Goal: Task Accomplishment & Management: Manage account settings

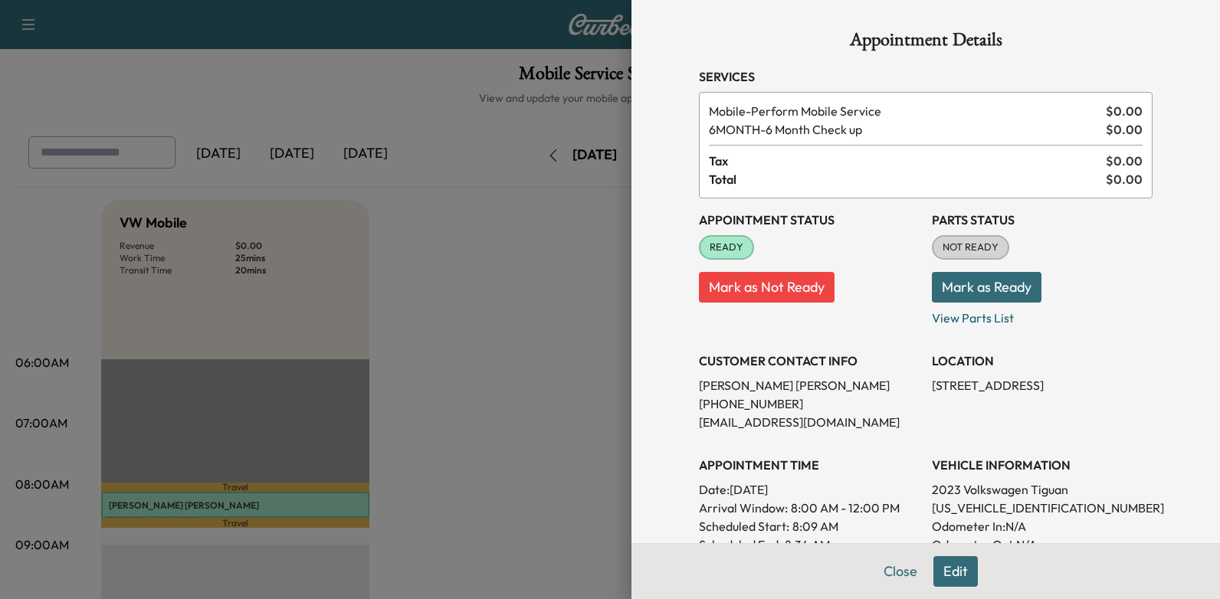
click at [505, 325] on div at bounding box center [610, 299] width 1220 height 599
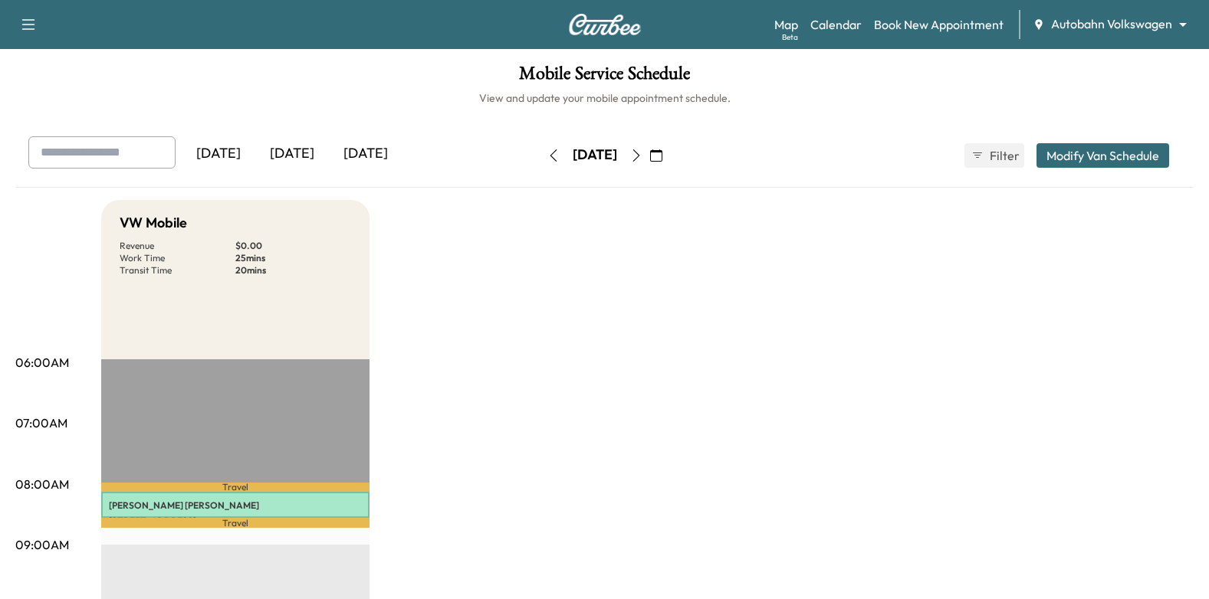
click at [649, 156] on button "button" at bounding box center [636, 155] width 26 height 25
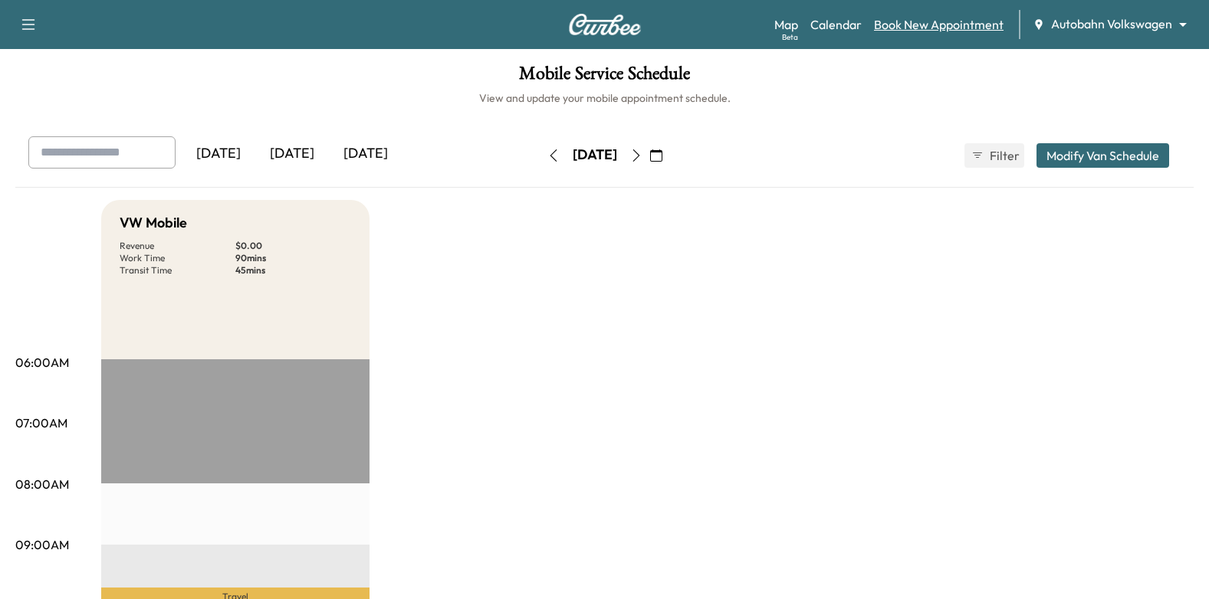
click at [967, 30] on link "Book New Appointment" at bounding box center [939, 24] width 130 height 18
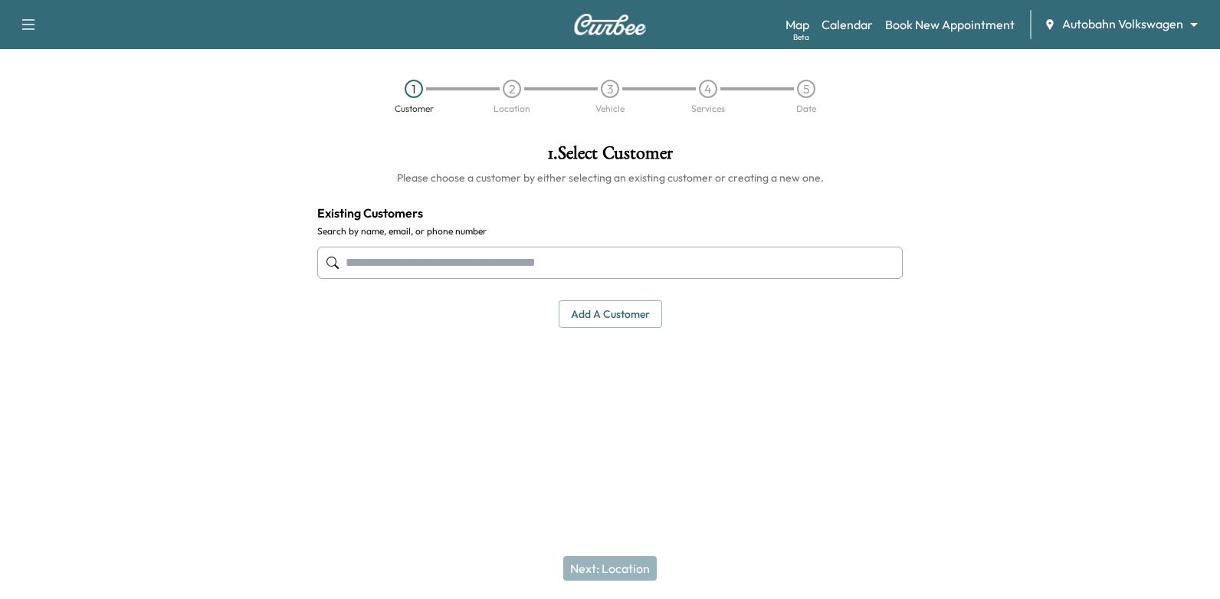
click at [743, 260] on input "text" at bounding box center [610, 263] width 586 height 32
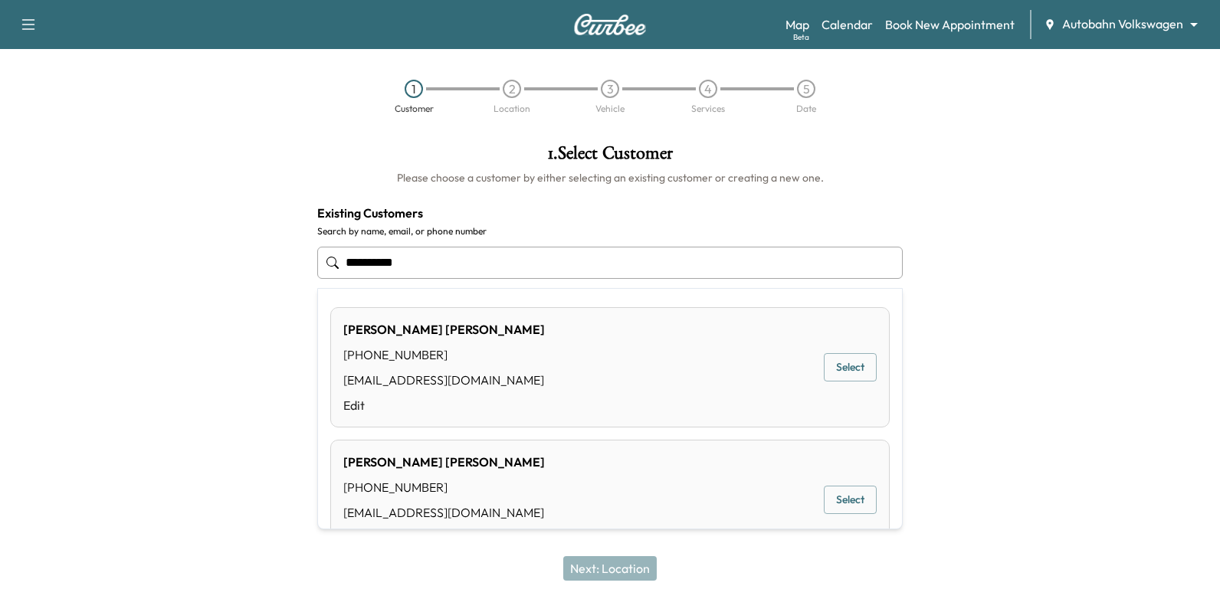
click at [848, 361] on button "Select" at bounding box center [850, 367] width 53 height 28
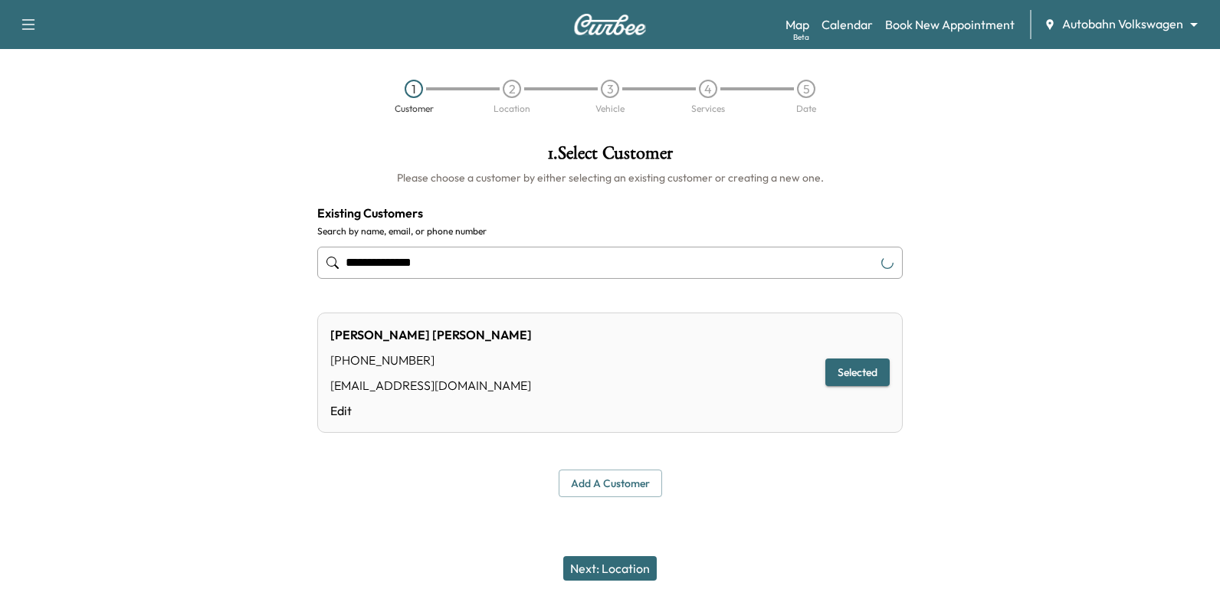
type input "**********"
click at [628, 562] on button "Next: Location" at bounding box center [610, 568] width 94 height 25
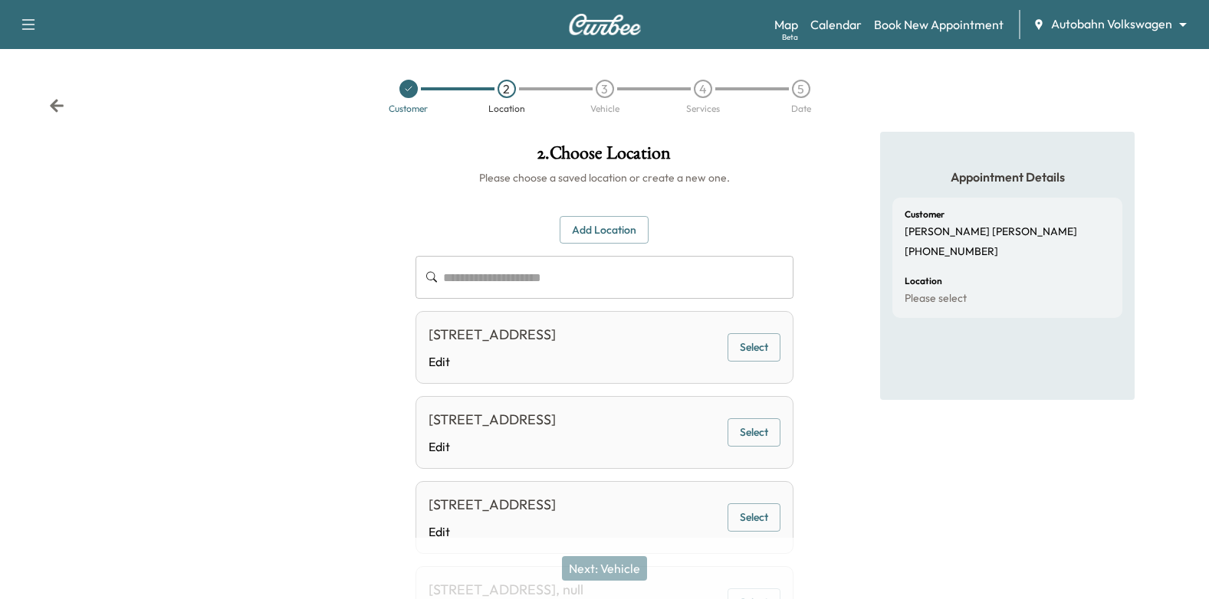
click at [592, 227] on button "Add Location" at bounding box center [604, 230] width 89 height 28
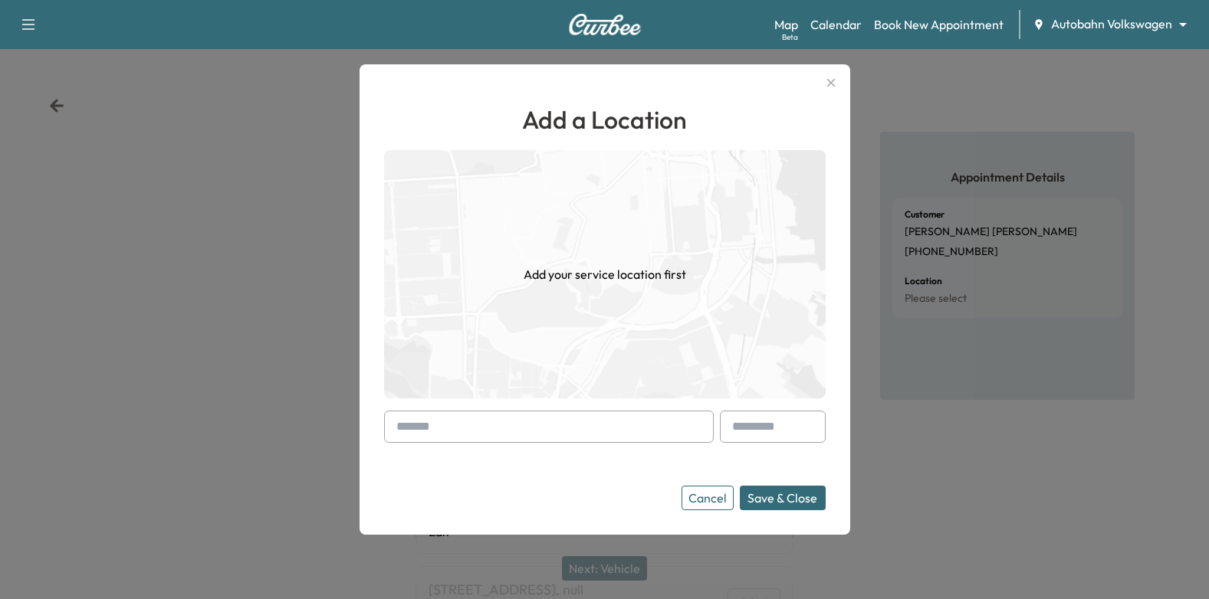
click at [552, 419] on input "text" at bounding box center [549, 427] width 330 height 32
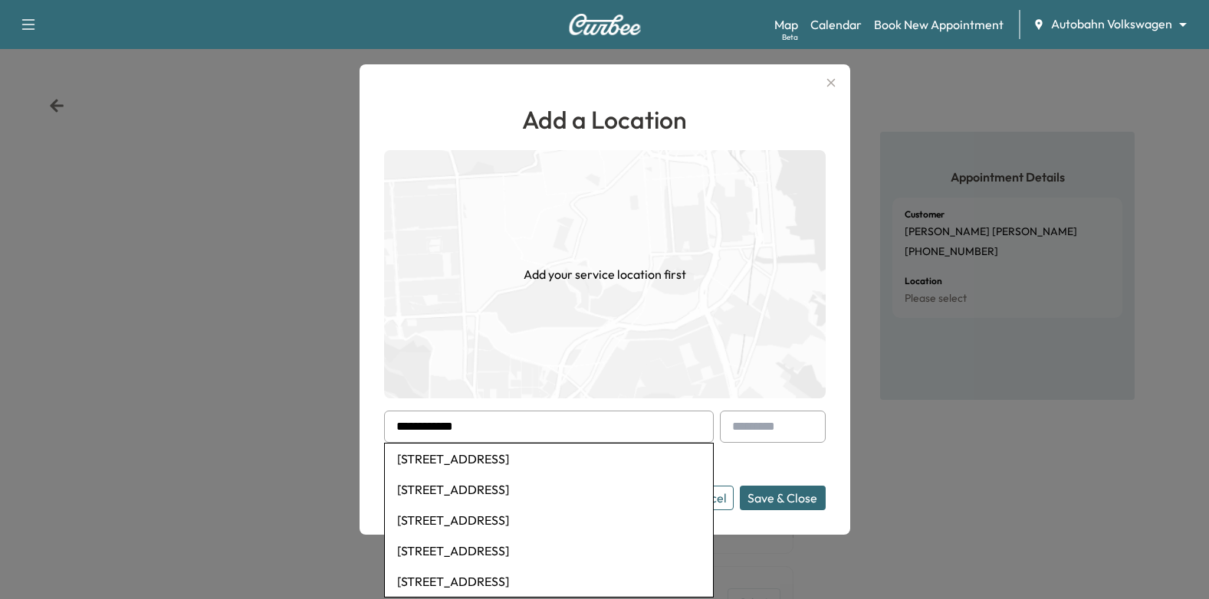
click at [603, 455] on li "[STREET_ADDRESS]" at bounding box center [549, 459] width 328 height 31
type input "**********"
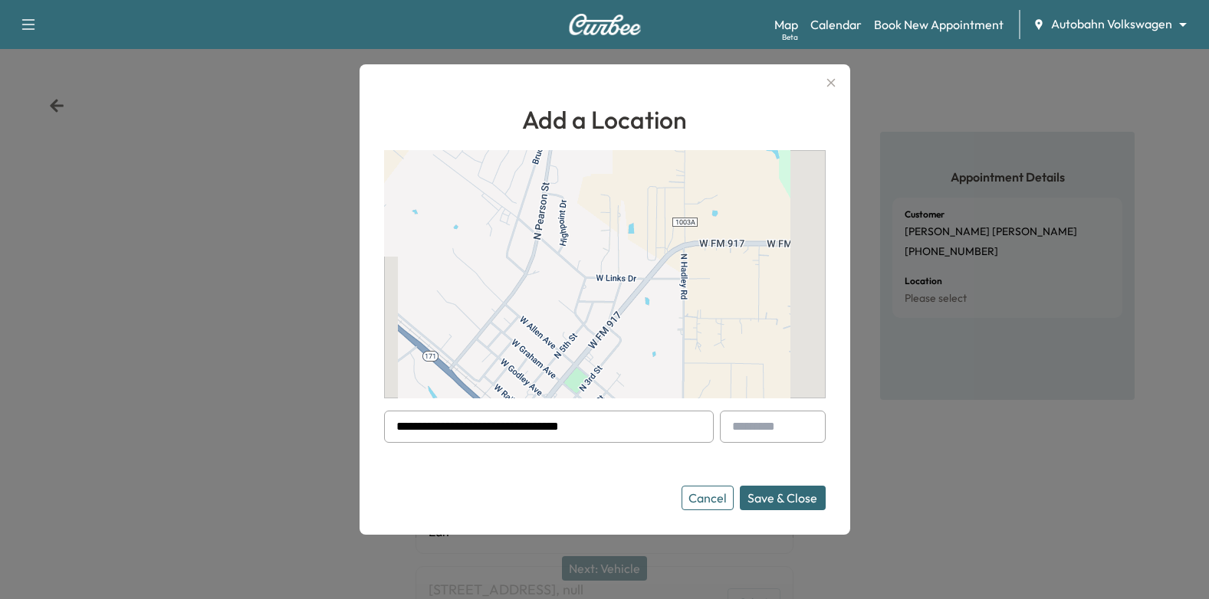
click at [590, 478] on form "**********" at bounding box center [604, 461] width 441 height 100
click at [768, 498] on button "Save & Close" at bounding box center [783, 498] width 86 height 25
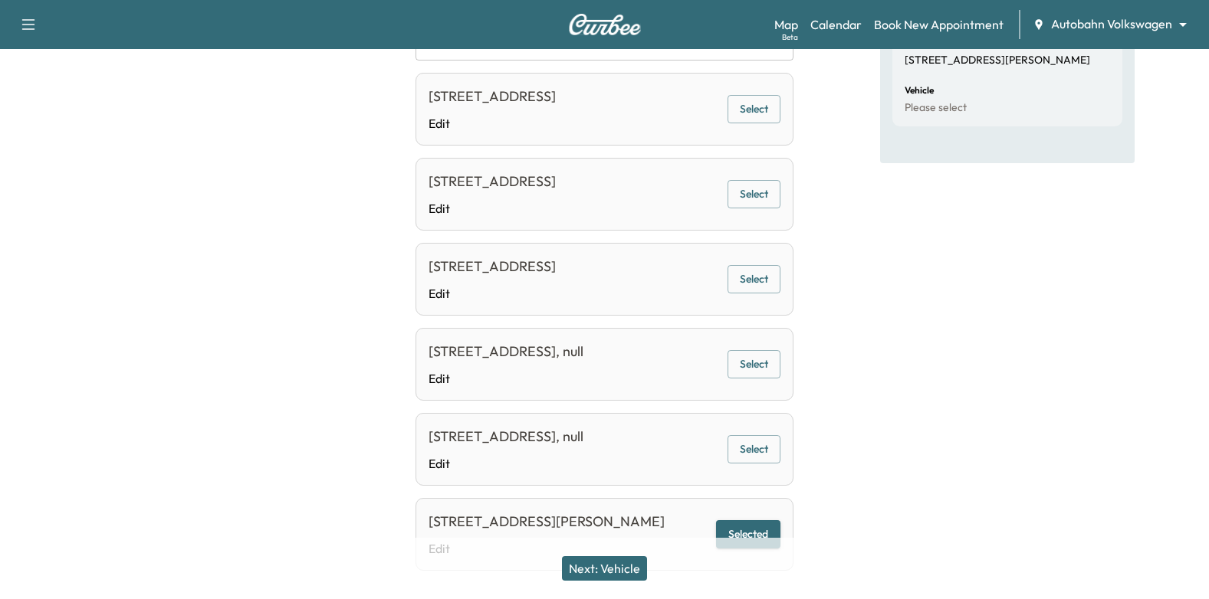
scroll to position [323, 0]
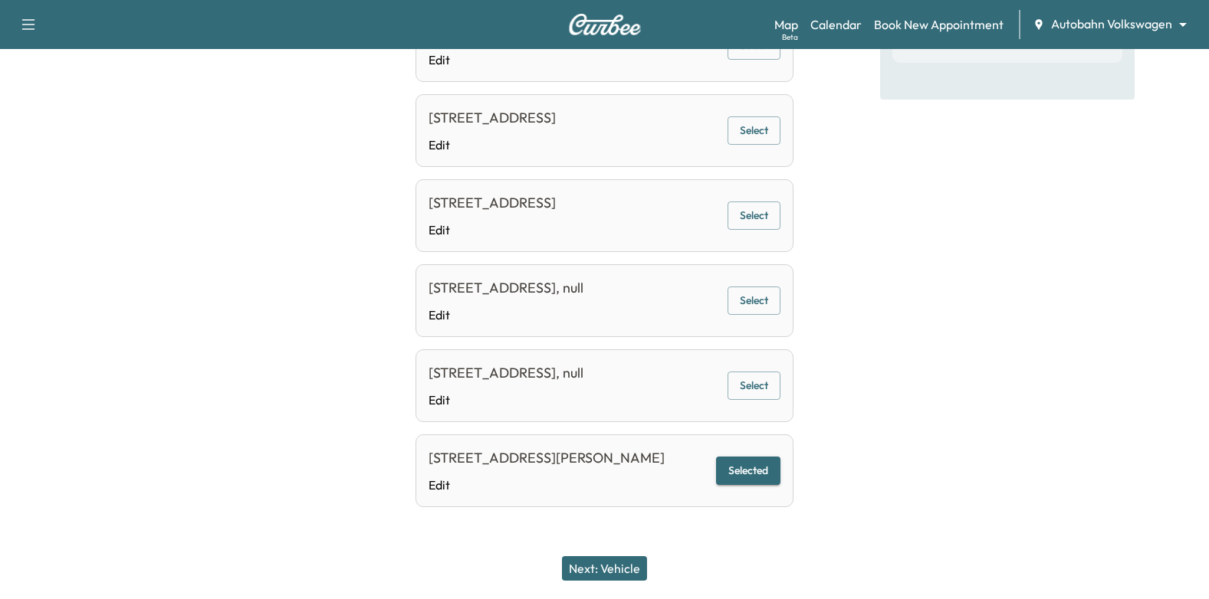
click at [616, 566] on button "Next: Vehicle" at bounding box center [604, 568] width 85 height 25
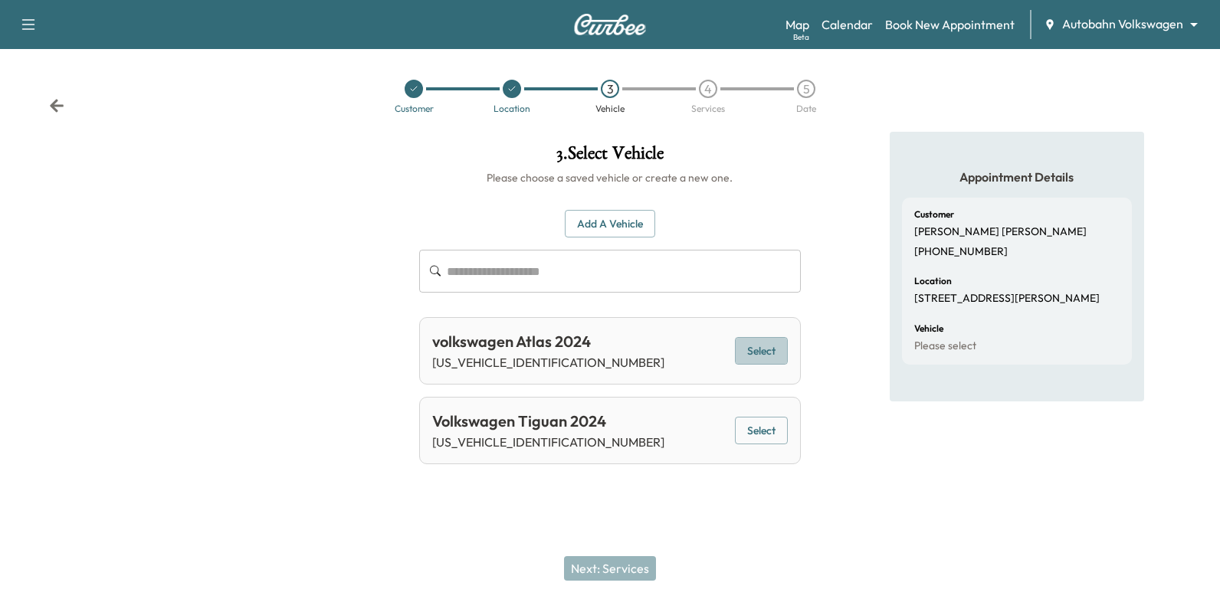
click at [779, 346] on button "Select" at bounding box center [761, 351] width 53 height 28
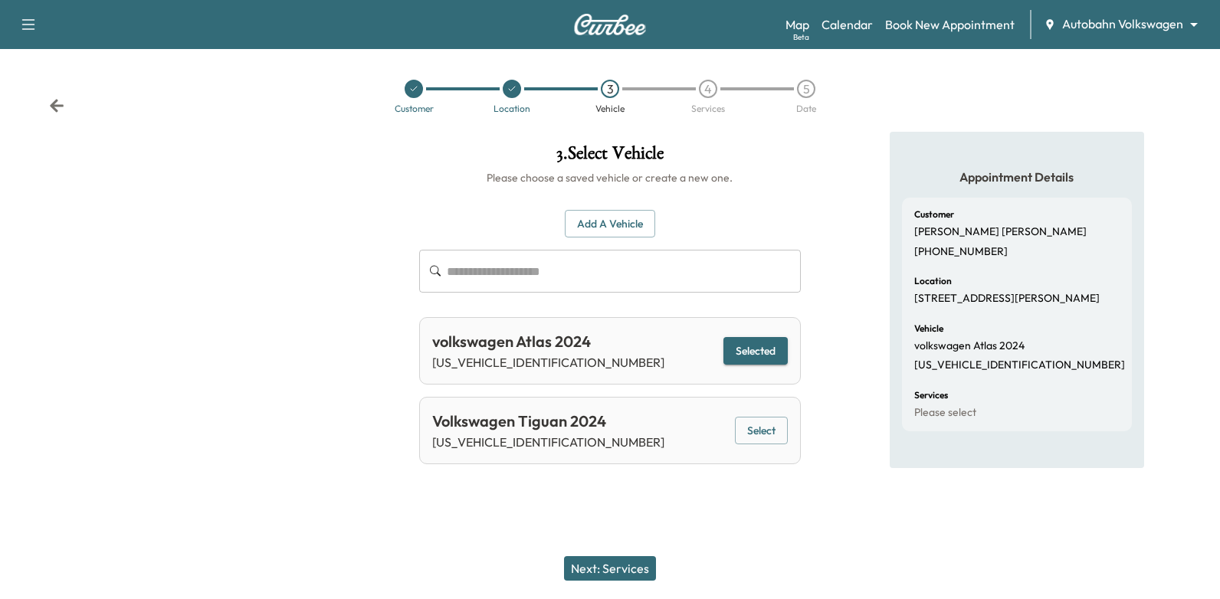
click at [639, 565] on button "Next: Services" at bounding box center [610, 568] width 92 height 25
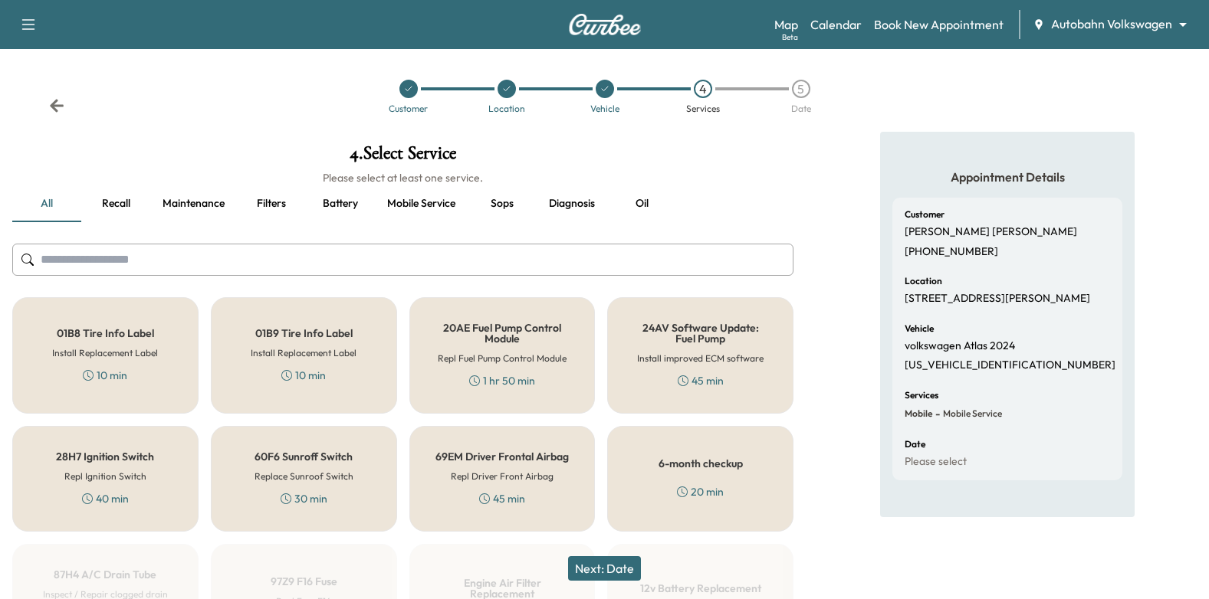
click at [711, 475] on div "6-month checkup 20 min" at bounding box center [700, 479] width 186 height 106
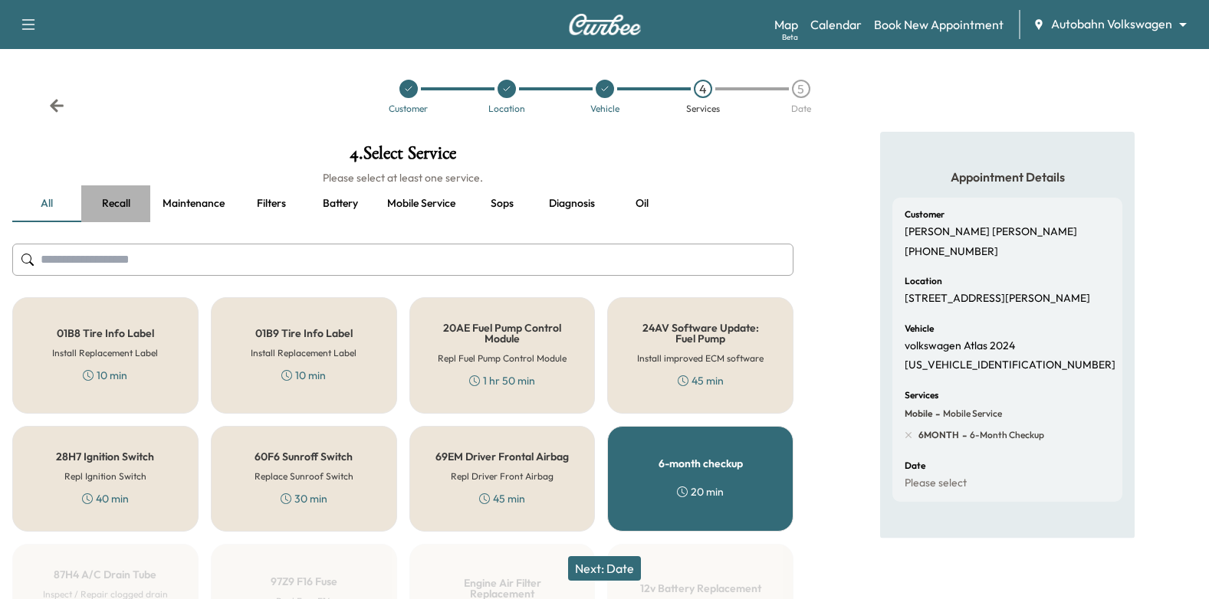
click at [125, 202] on button "Recall" at bounding box center [115, 203] width 69 height 37
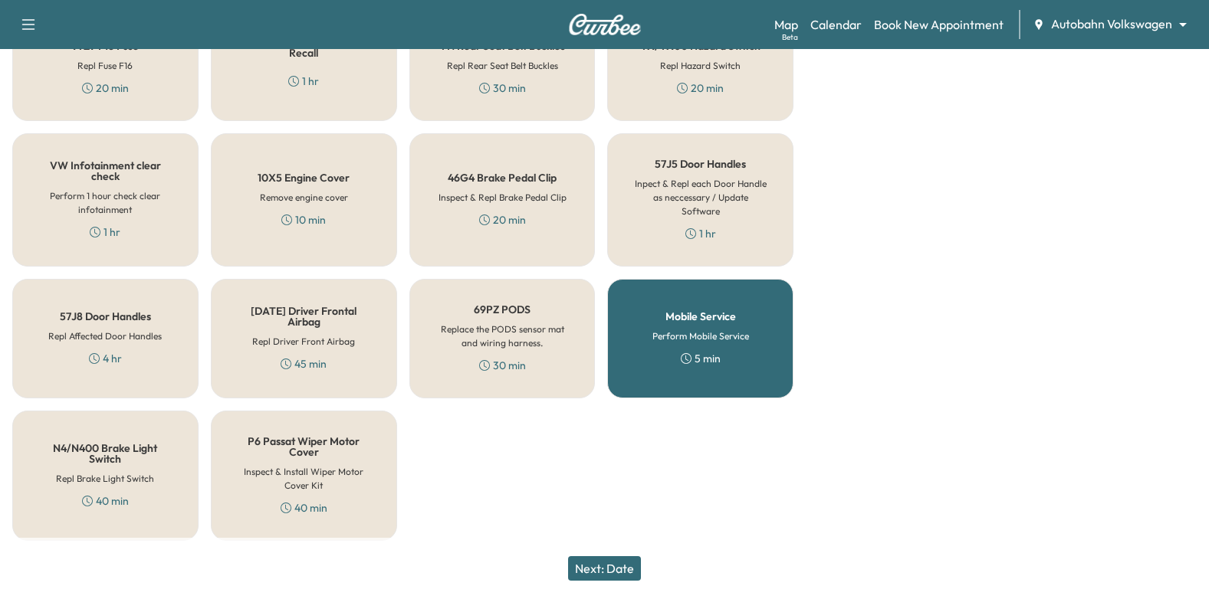
scroll to position [389, 0]
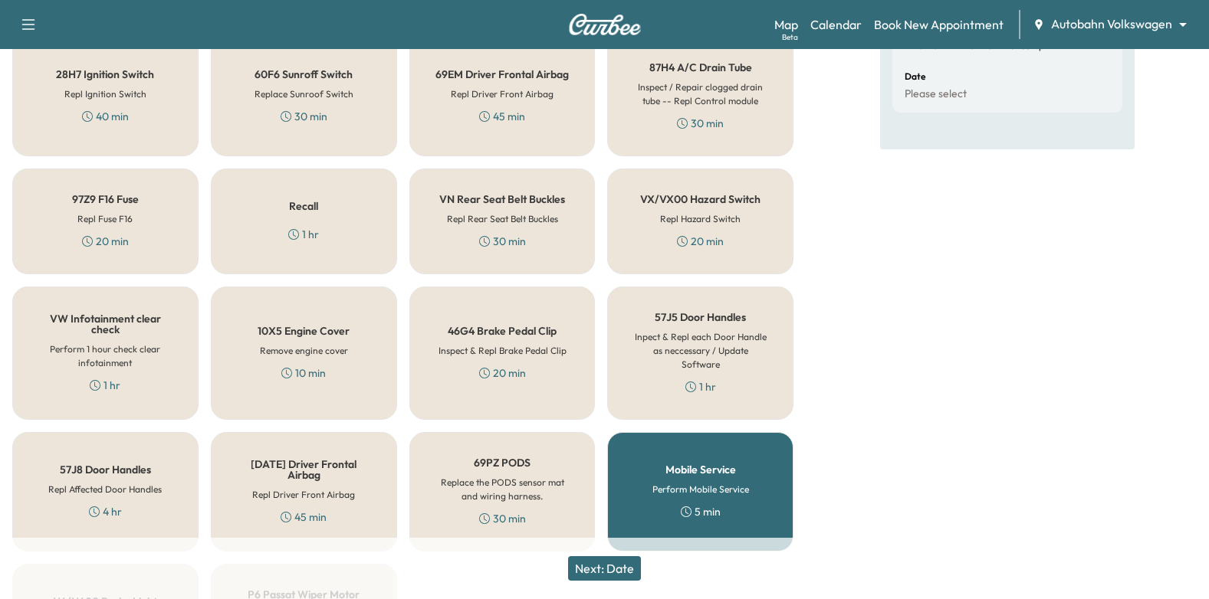
click at [324, 231] on div "Recall 1 hr" at bounding box center [304, 222] width 186 height 106
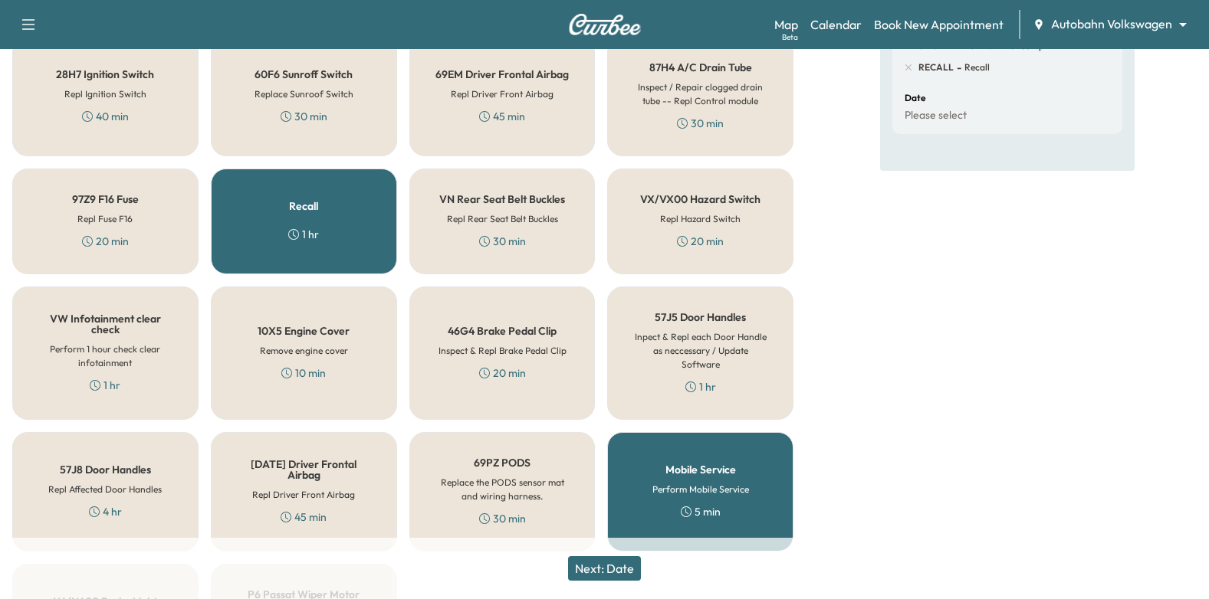
click at [606, 573] on button "Next: Date" at bounding box center [604, 568] width 73 height 25
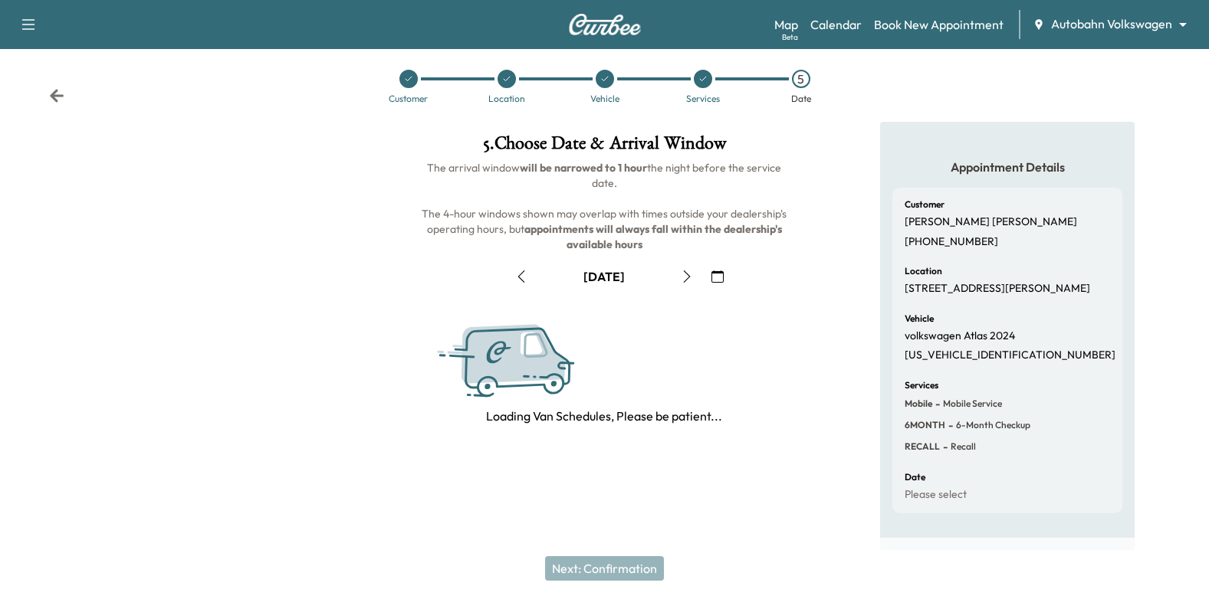
scroll to position [168, 0]
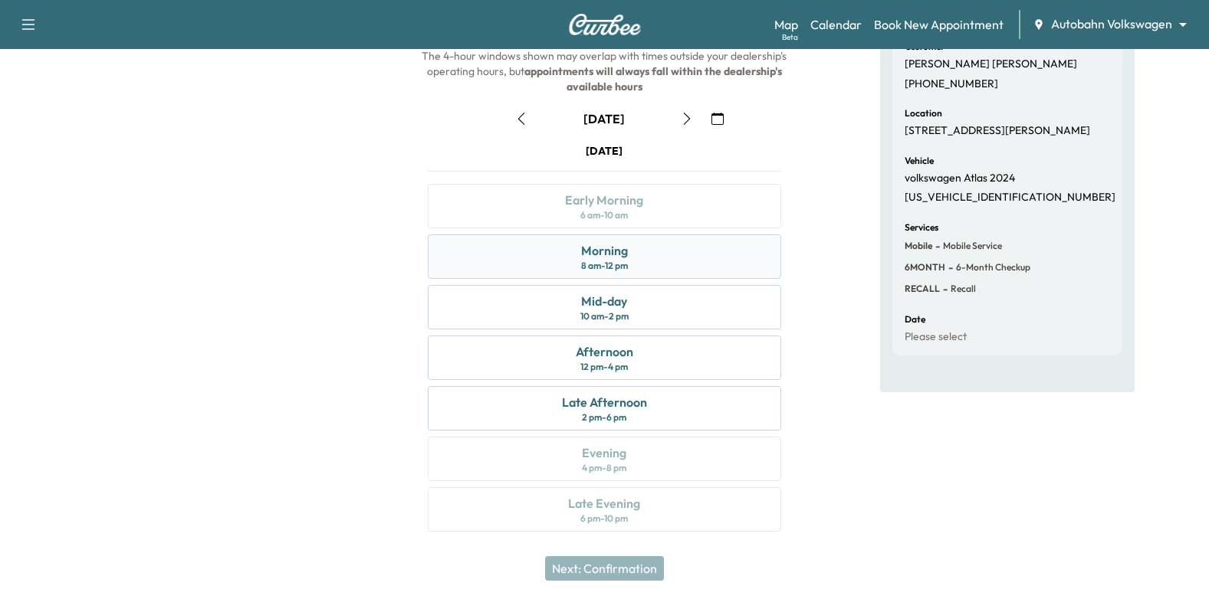
click at [735, 261] on div "Morning 8 am - 12 pm" at bounding box center [605, 257] width 354 height 44
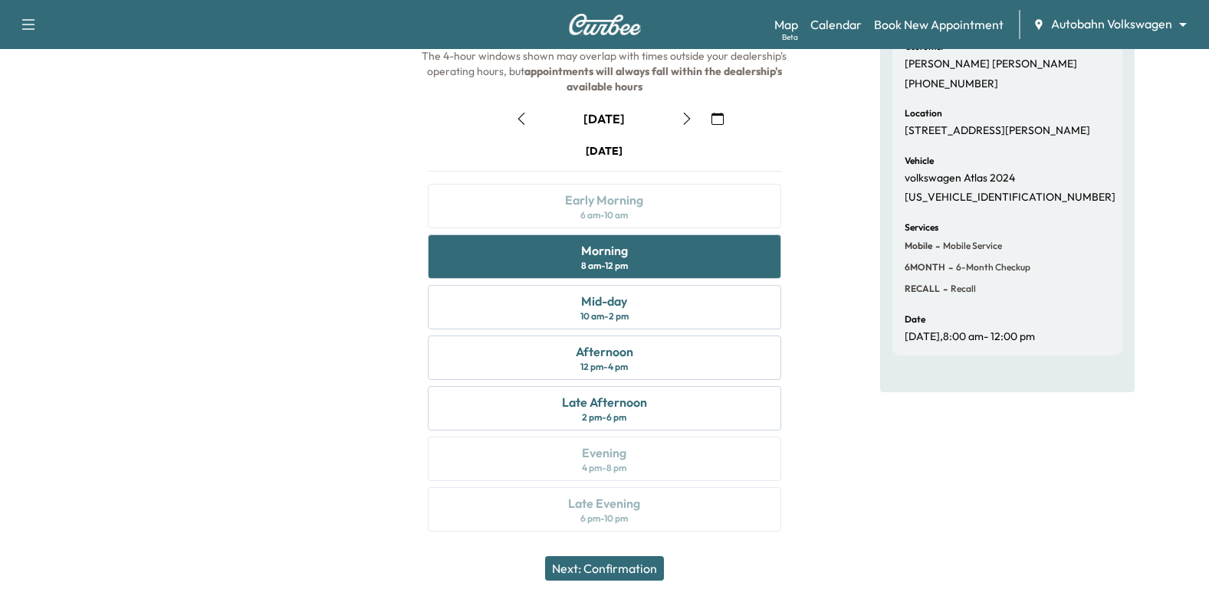
drag, startPoint x: 642, startPoint y: 567, endPoint x: 645, endPoint y: 559, distance: 9.0
click at [642, 566] on button "Next: Confirmation" at bounding box center [604, 568] width 119 height 25
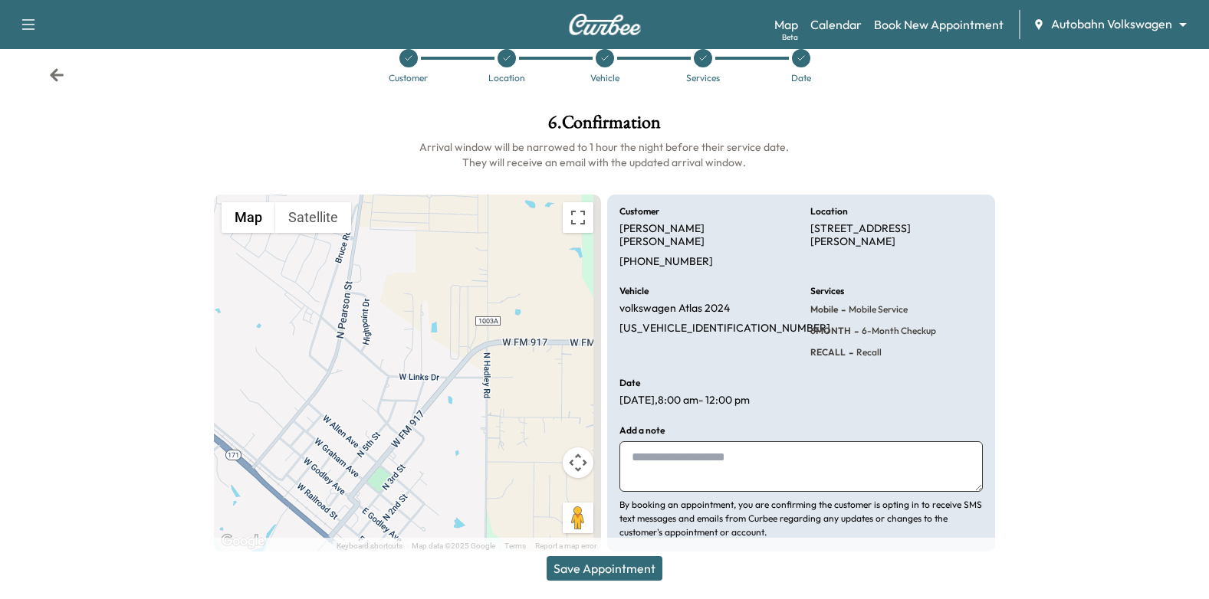
click at [714, 441] on textarea at bounding box center [800, 466] width 363 height 51
click at [800, 61] on icon at bounding box center [800, 58] width 9 height 9
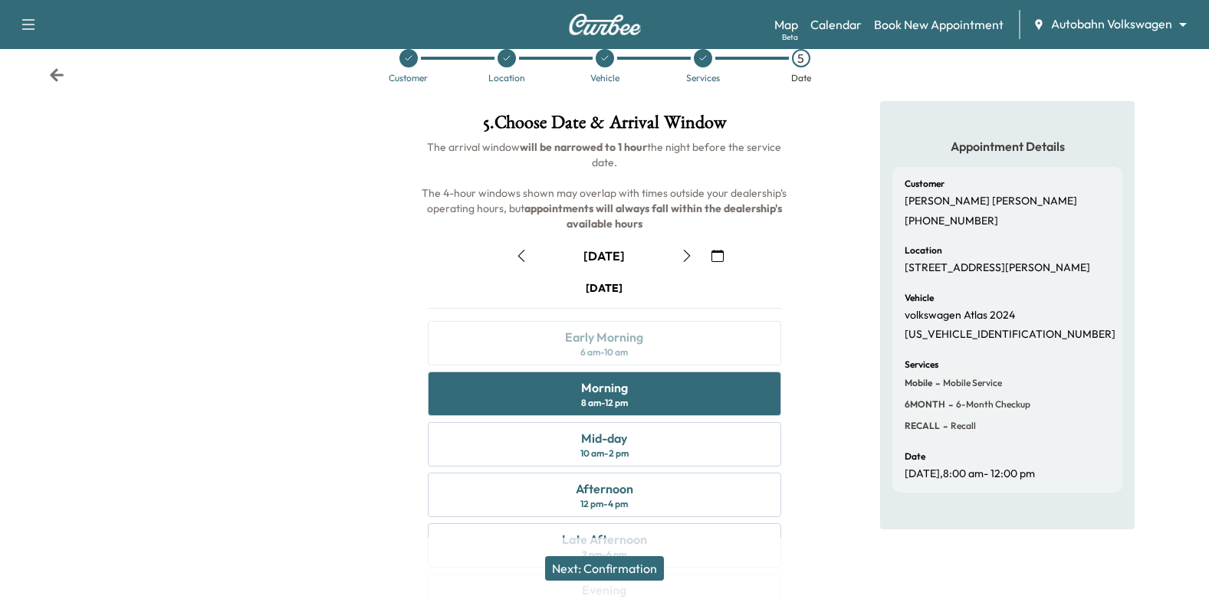
click at [688, 254] on icon "button" at bounding box center [687, 256] width 12 height 12
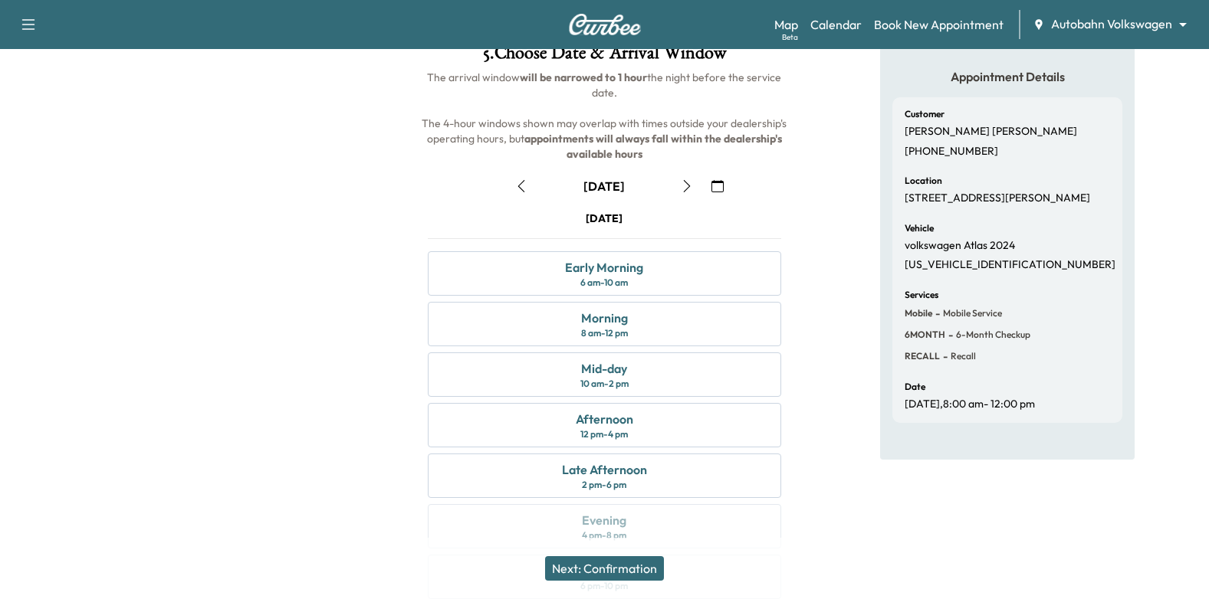
scroll to position [168, 0]
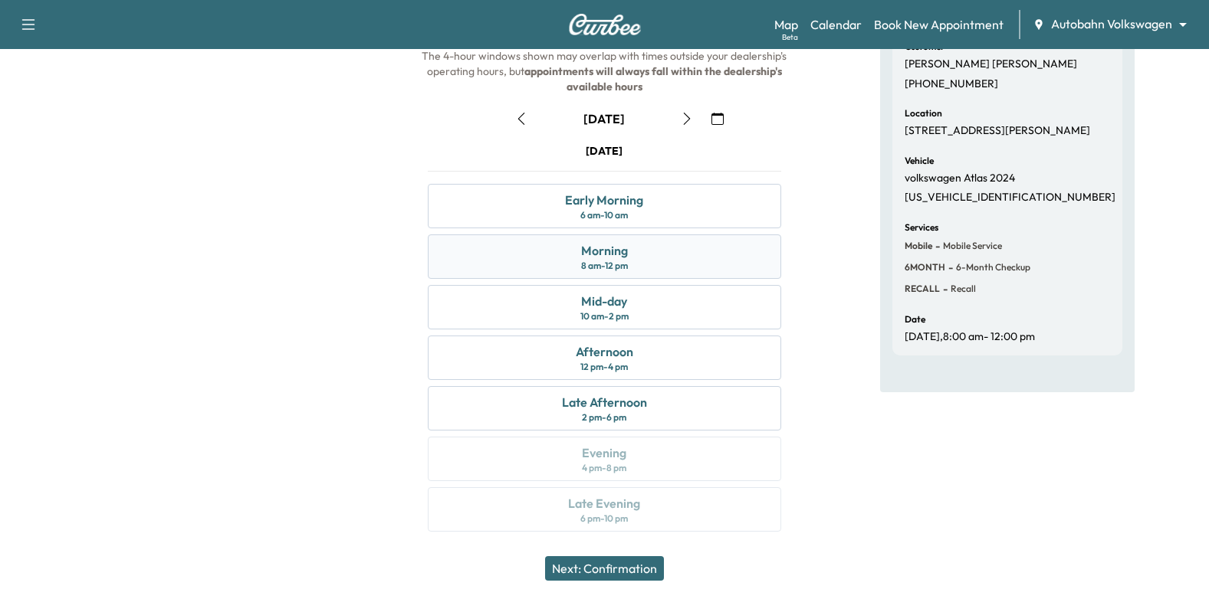
click at [701, 261] on div "Morning 8 am - 12 pm" at bounding box center [605, 257] width 354 height 44
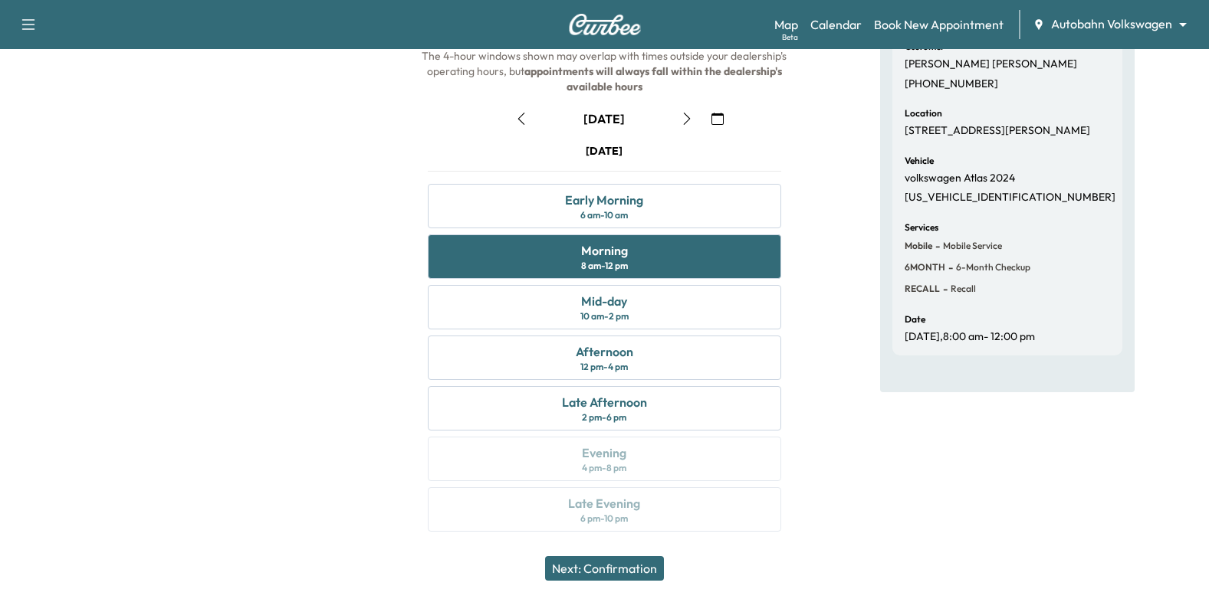
click at [609, 568] on button "Next: Confirmation" at bounding box center [604, 568] width 119 height 25
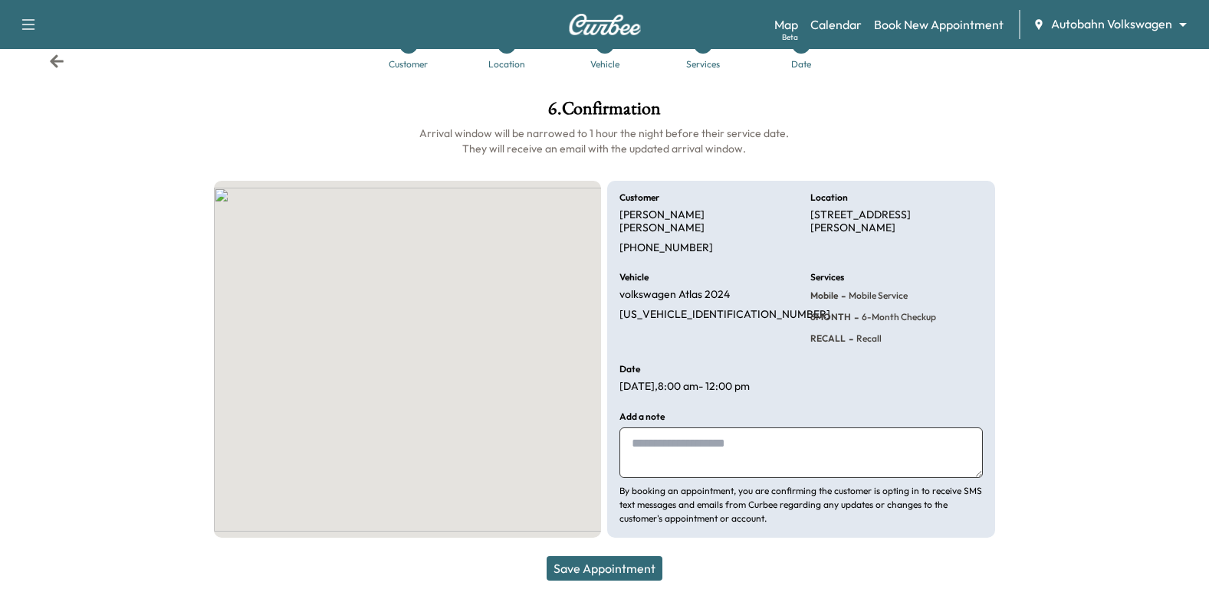
scroll to position [31, 0]
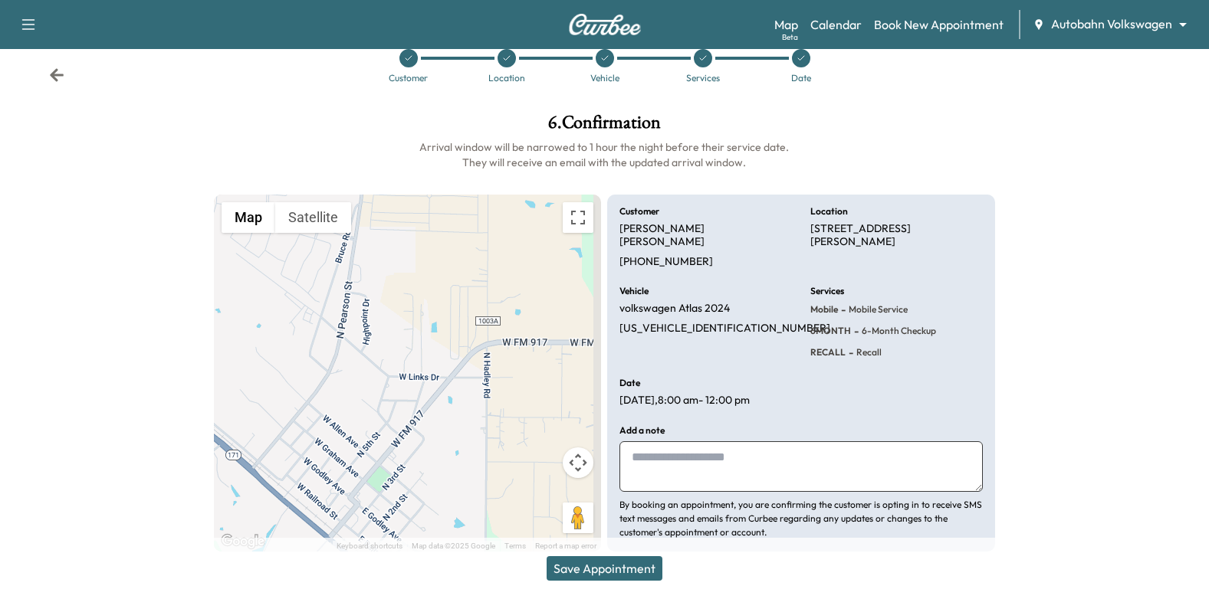
click at [693, 447] on textarea at bounding box center [800, 466] width 363 height 51
click at [667, 441] on textarea at bounding box center [800, 466] width 363 height 51
paste textarea "**********"
type textarea "**********"
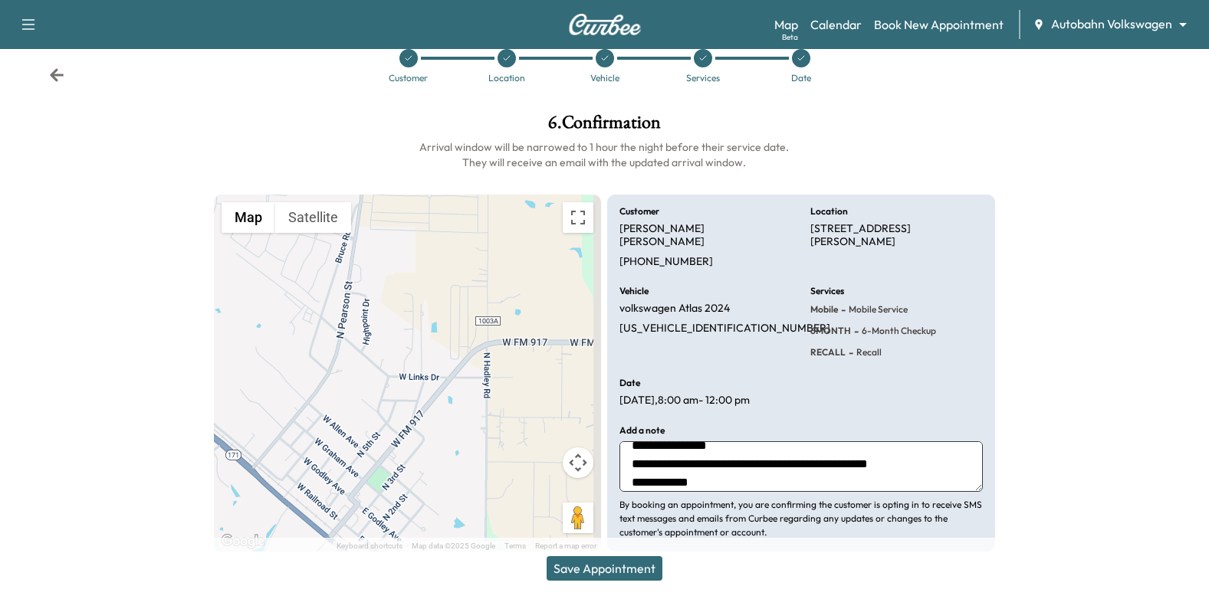
click at [645, 568] on button "Save Appointment" at bounding box center [604, 568] width 116 height 25
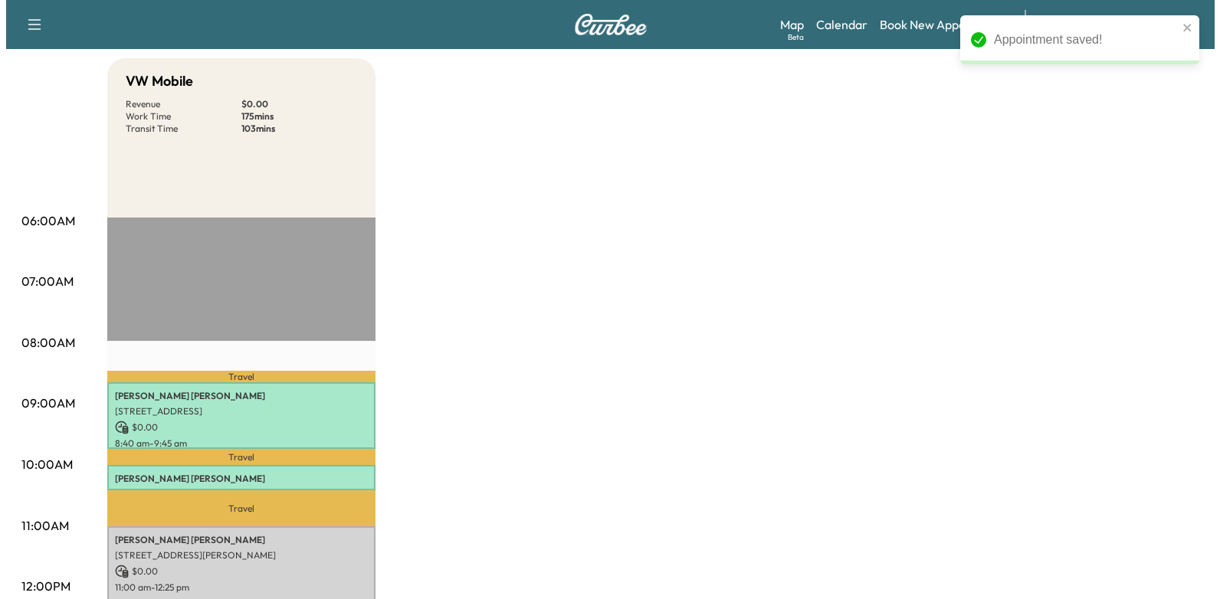
scroll to position [307, 0]
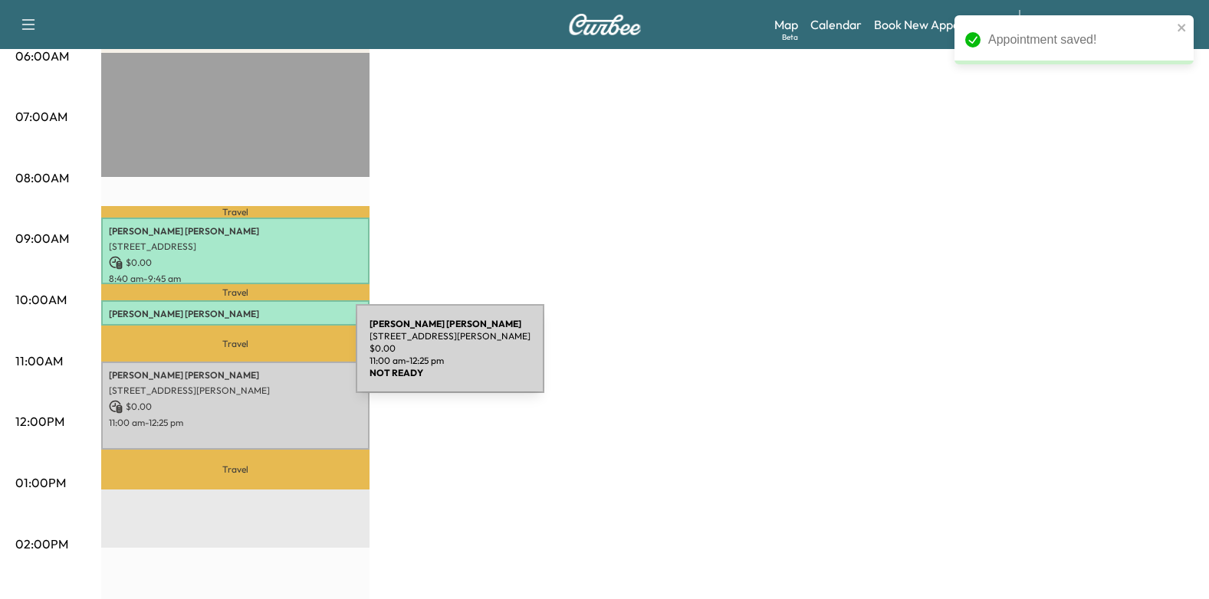
click at [241, 362] on div "[PERSON_NAME] [STREET_ADDRESS][PERSON_NAME] $ 0.00 11:00 am - 12:25 pm" at bounding box center [235, 405] width 268 height 87
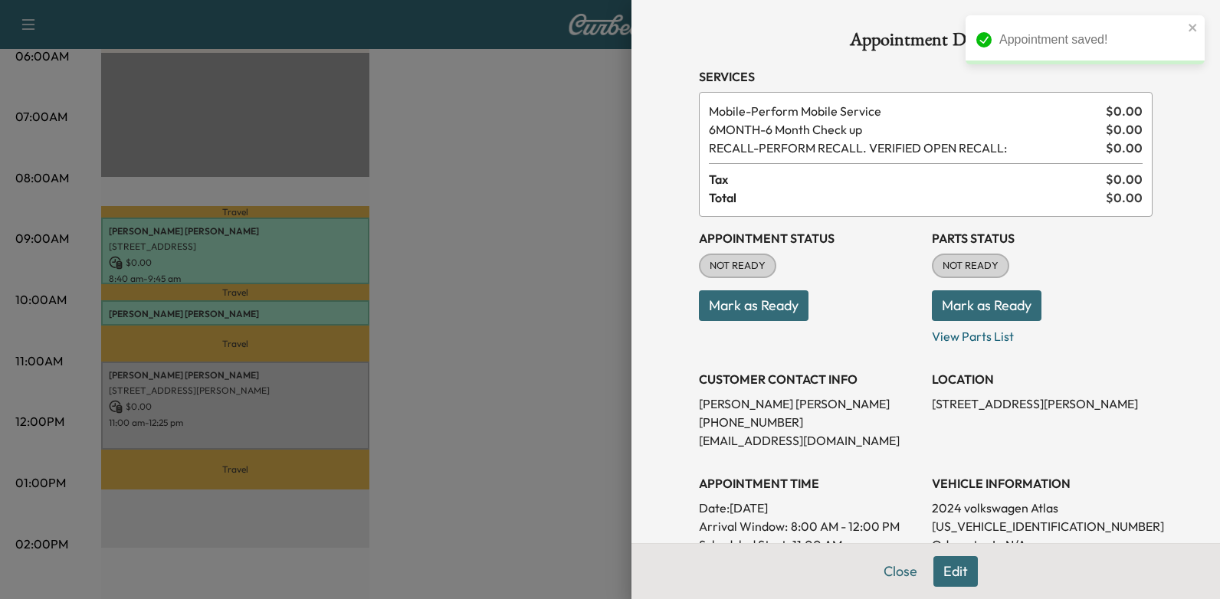
click at [715, 302] on button "Mark as Ready" at bounding box center [754, 305] width 110 height 31
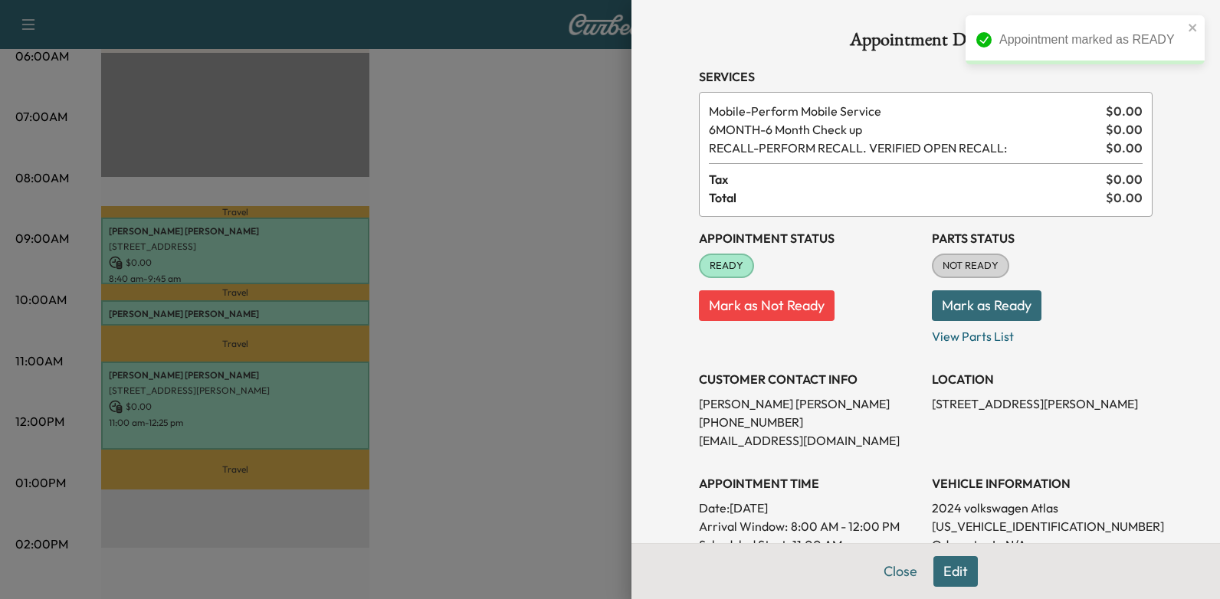
scroll to position [153, 0]
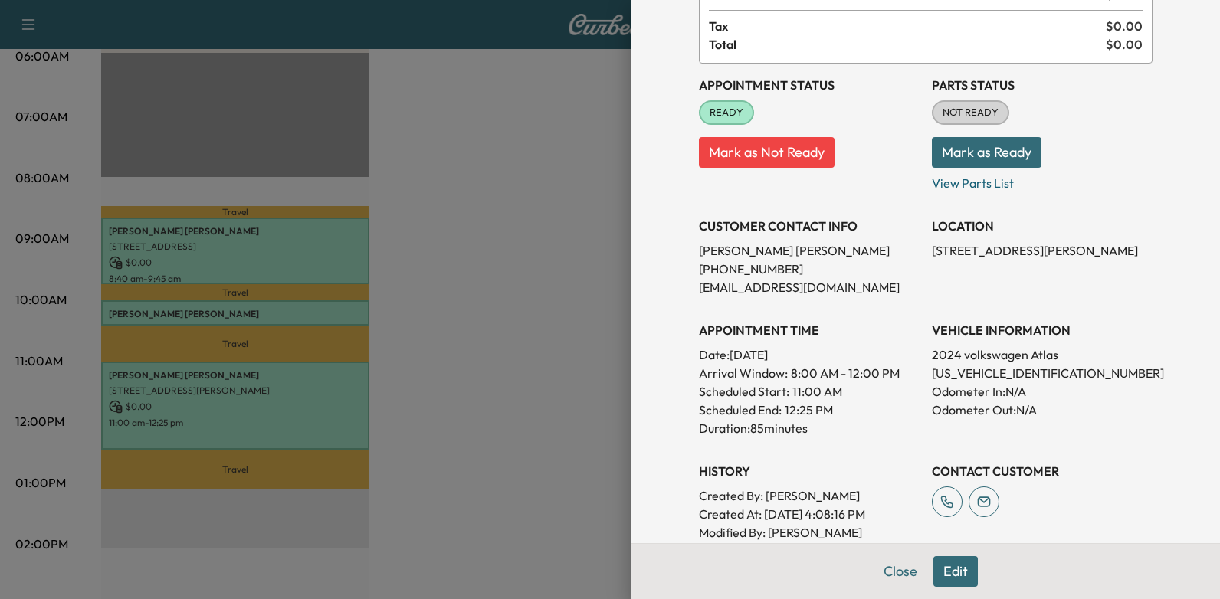
drag, startPoint x: 724, startPoint y: 354, endPoint x: 854, endPoint y: 361, distance: 130.5
click at [854, 361] on p "Date: [DATE]" at bounding box center [809, 355] width 221 height 18
drag, startPoint x: 854, startPoint y: 361, endPoint x: 808, endPoint y: 353, distance: 46.8
copy p "[DATE]"
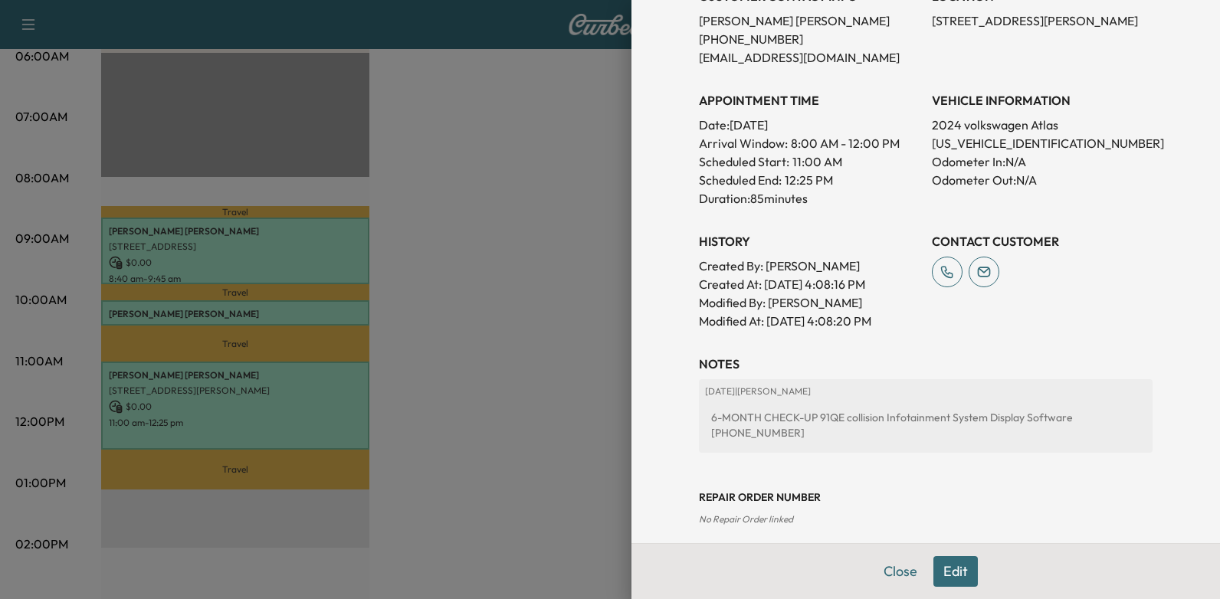
scroll to position [0, 0]
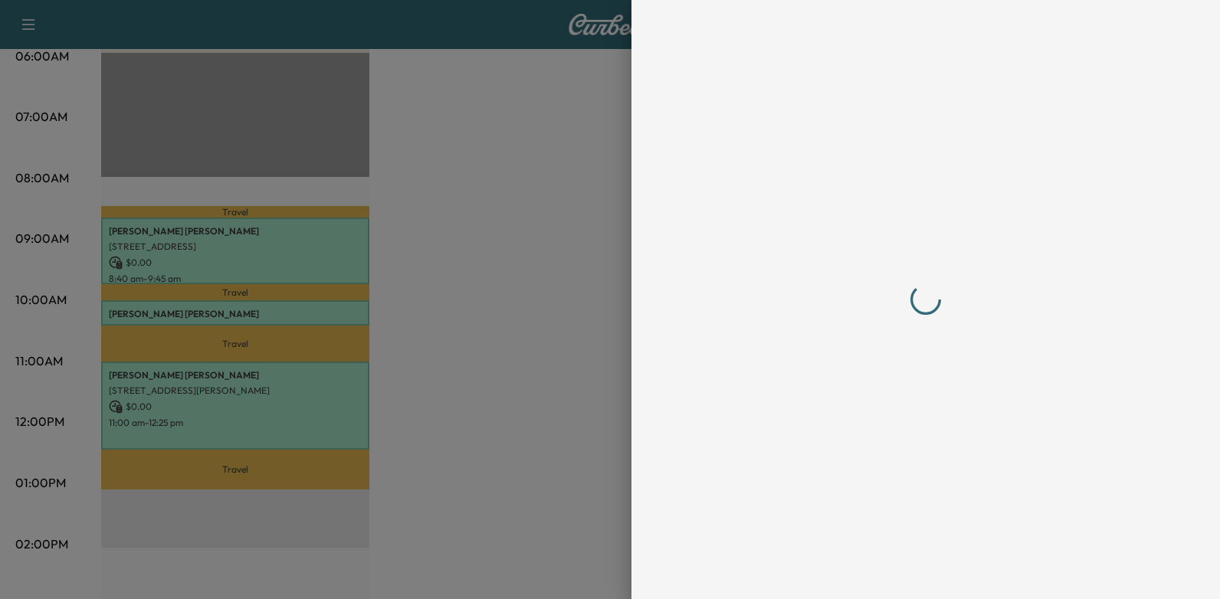
click at [889, 422] on div at bounding box center [926, 300] width 454 height 538
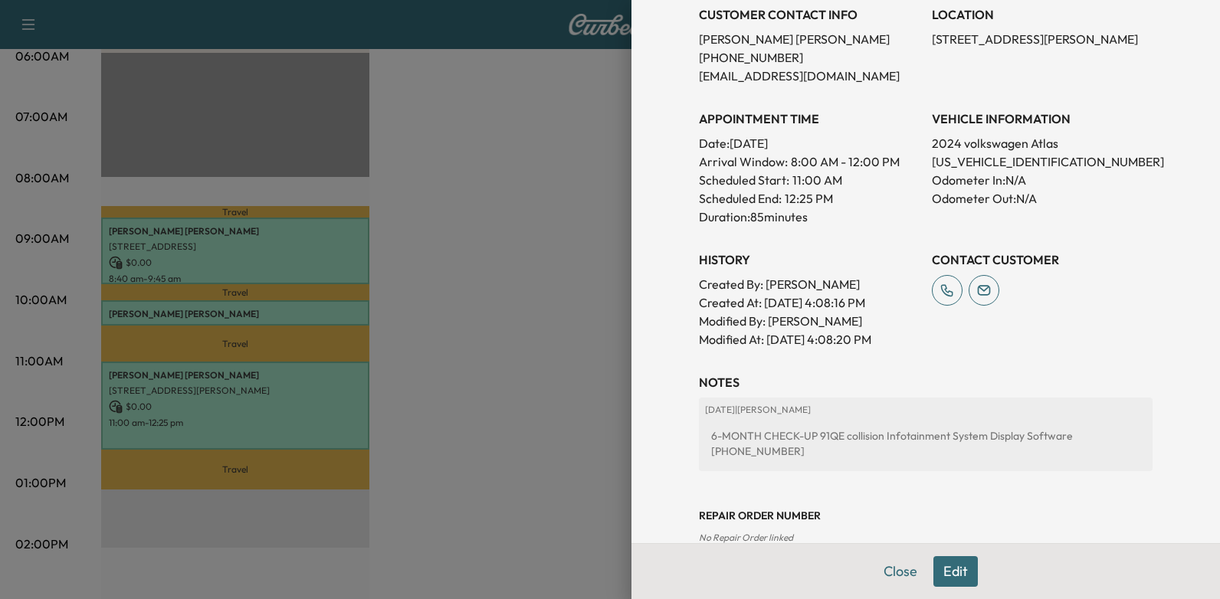
scroll to position [452, 0]
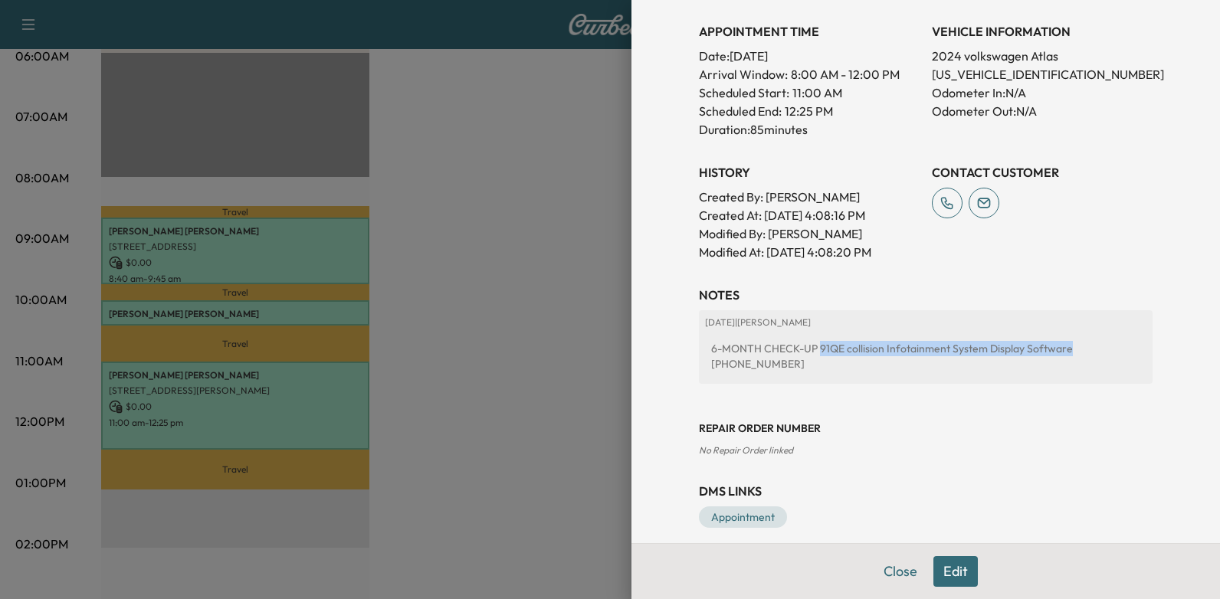
drag, startPoint x: 809, startPoint y: 346, endPoint x: 1055, endPoint y: 353, distance: 246.1
click at [1055, 353] on div "6-MONTH CHECK-UP 91QE collision Infotainment System Display Software [PHONE_NUM…" at bounding box center [925, 356] width 441 height 43
drag, startPoint x: 1055, startPoint y: 353, endPoint x: 1034, endPoint y: 346, distance: 22.3
copy div "91QE collision Infotainment System Display Software"
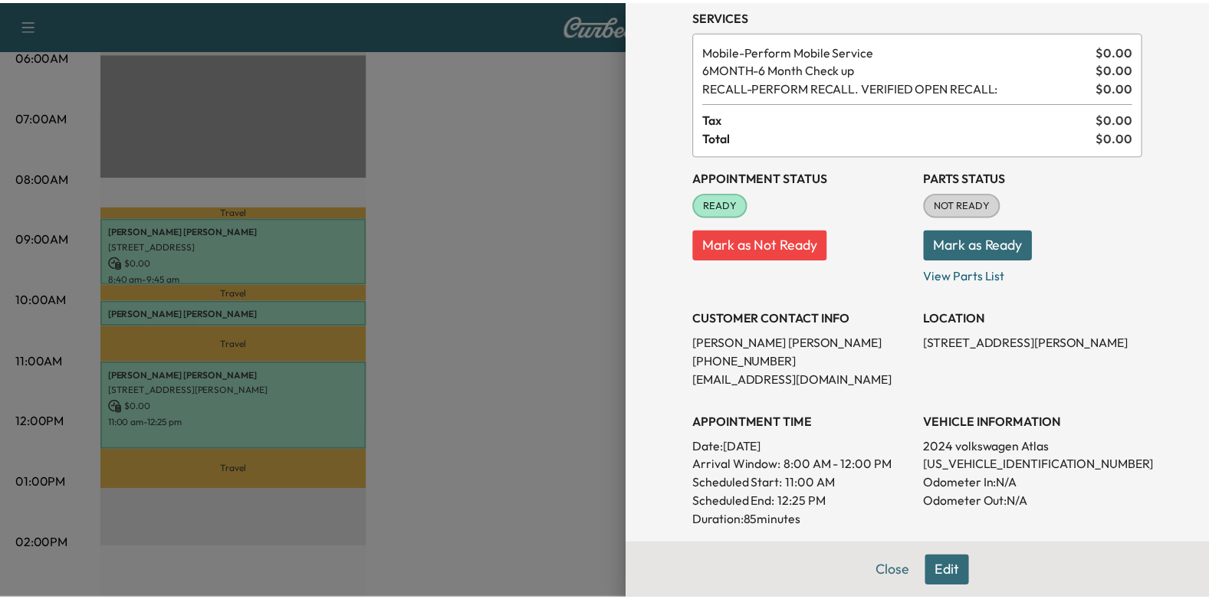
scroll to position [0, 0]
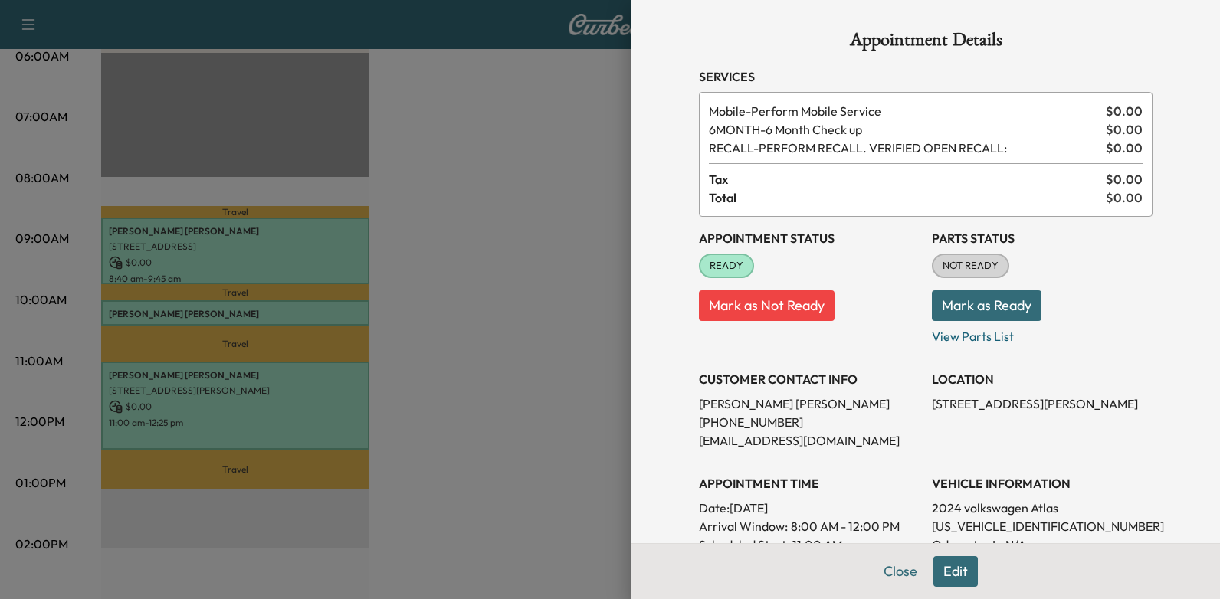
click at [469, 300] on div at bounding box center [610, 299] width 1220 height 599
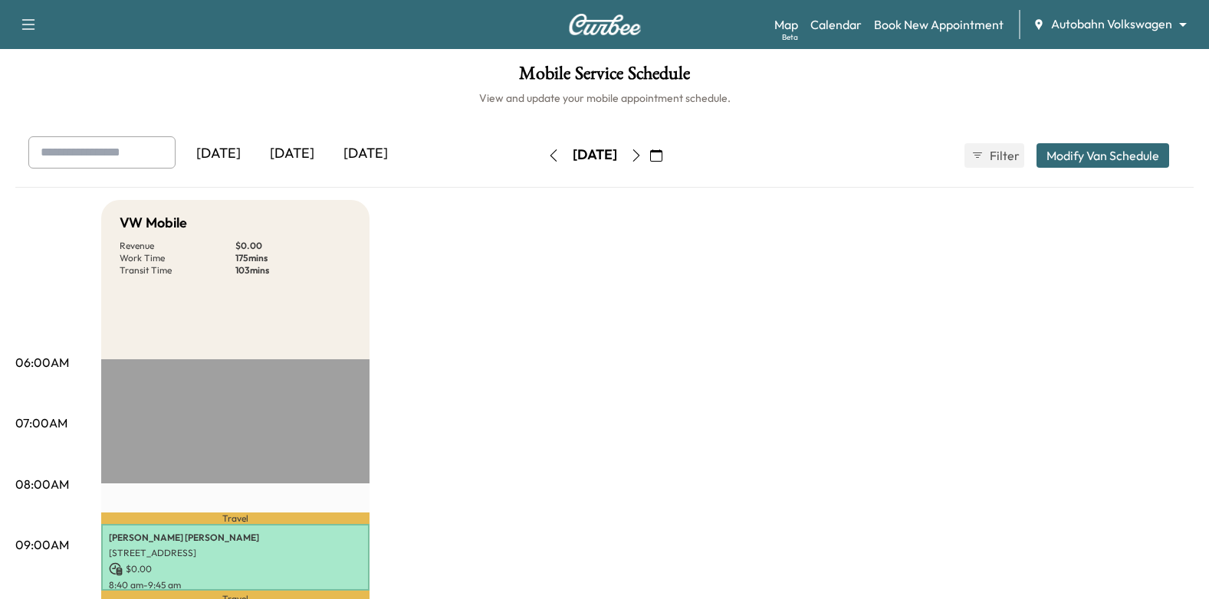
click at [540, 163] on button "button" at bounding box center [553, 155] width 26 height 25
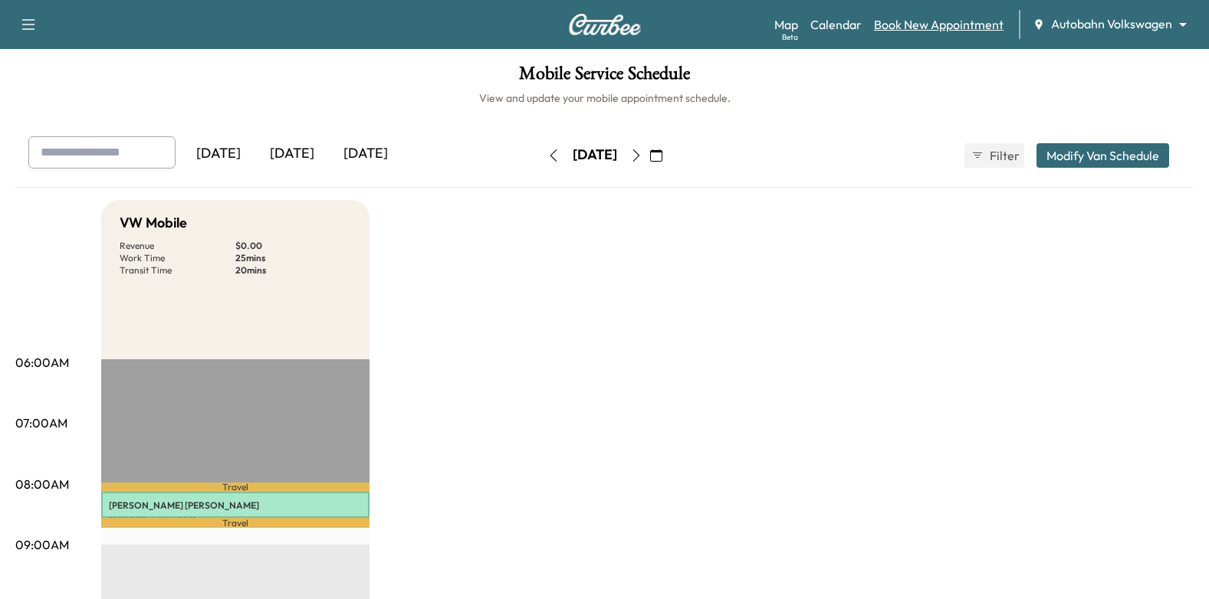
click at [940, 24] on link "Book New Appointment" at bounding box center [939, 24] width 130 height 18
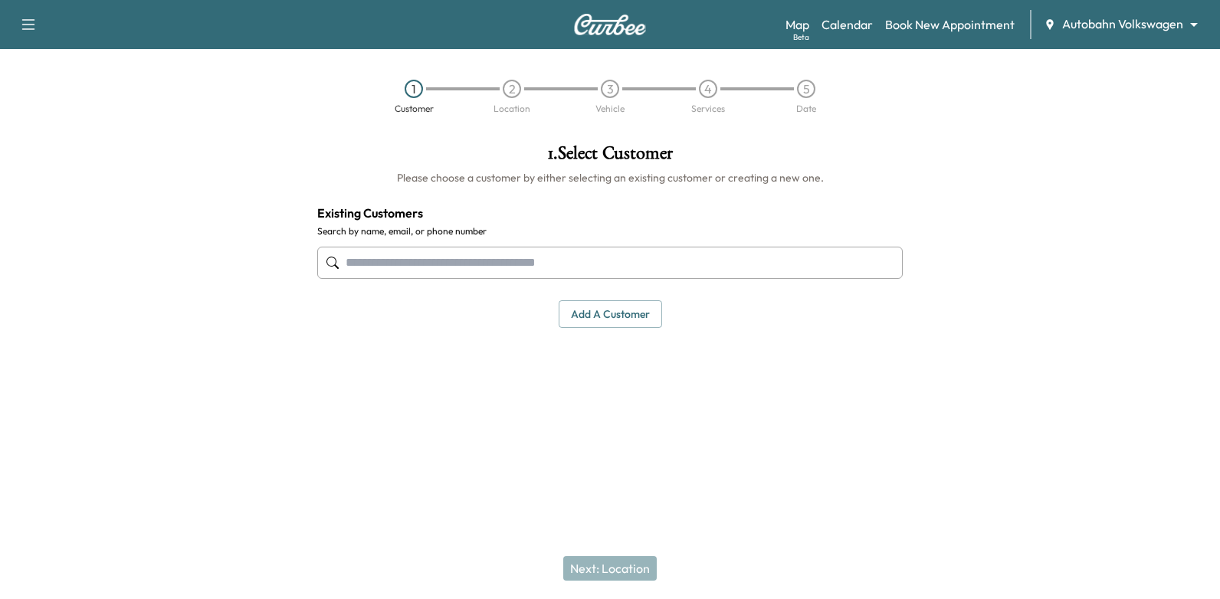
click at [606, 256] on input "text" at bounding box center [610, 263] width 586 height 32
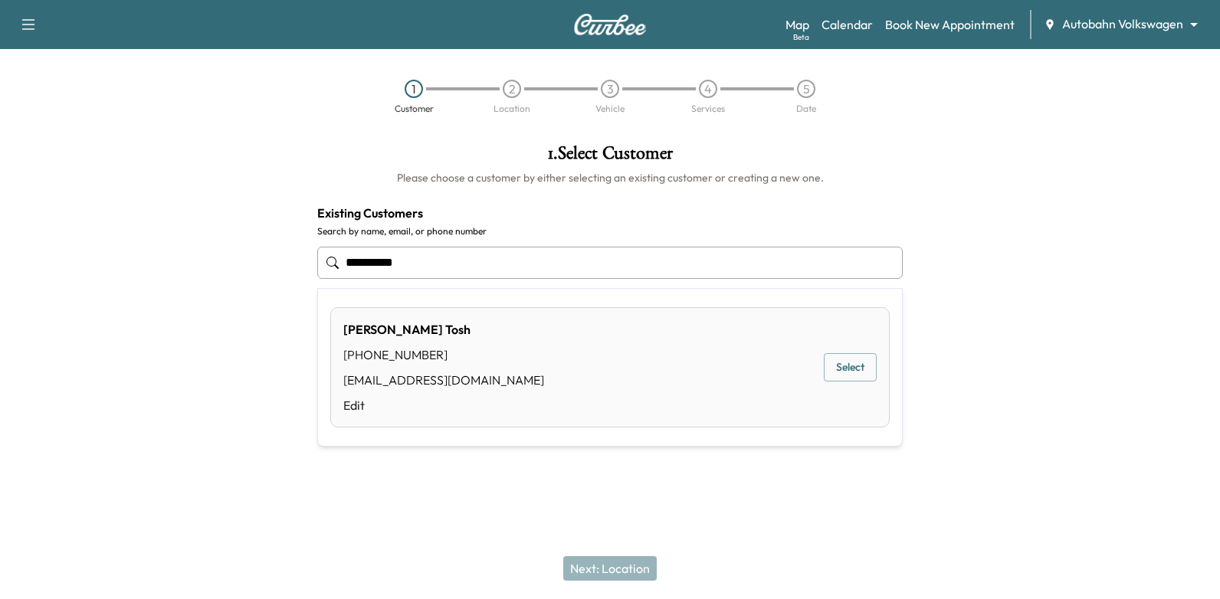
click at [832, 365] on button "Select" at bounding box center [850, 367] width 53 height 28
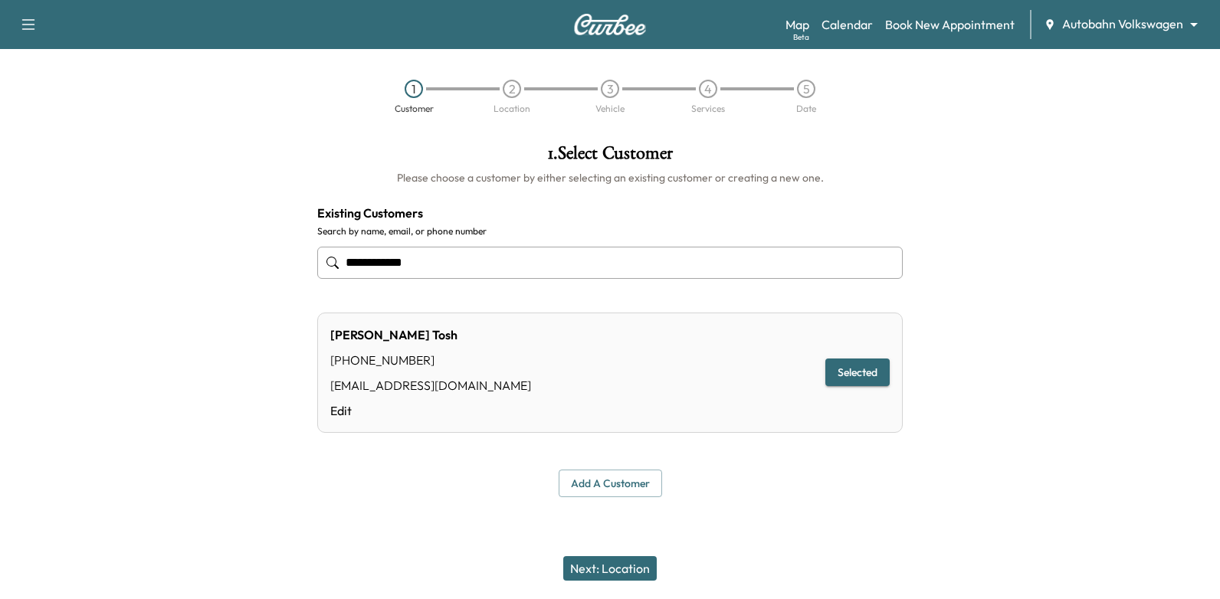
type input "**********"
click at [641, 569] on button "Next: Location" at bounding box center [610, 568] width 94 height 25
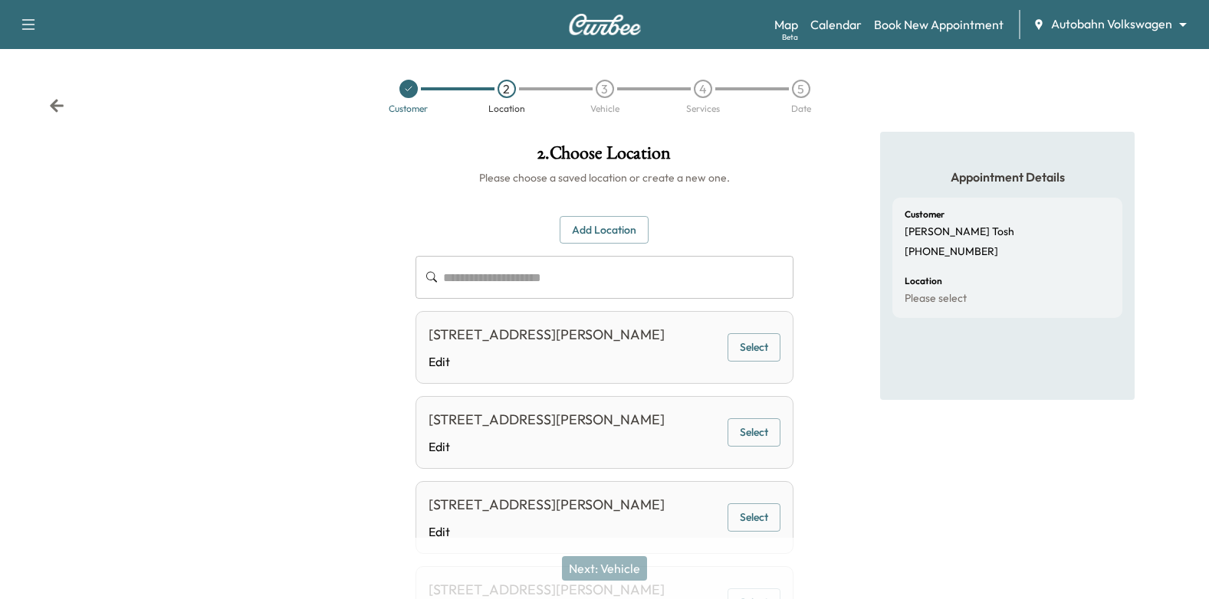
click at [746, 353] on button "Select" at bounding box center [753, 347] width 53 height 28
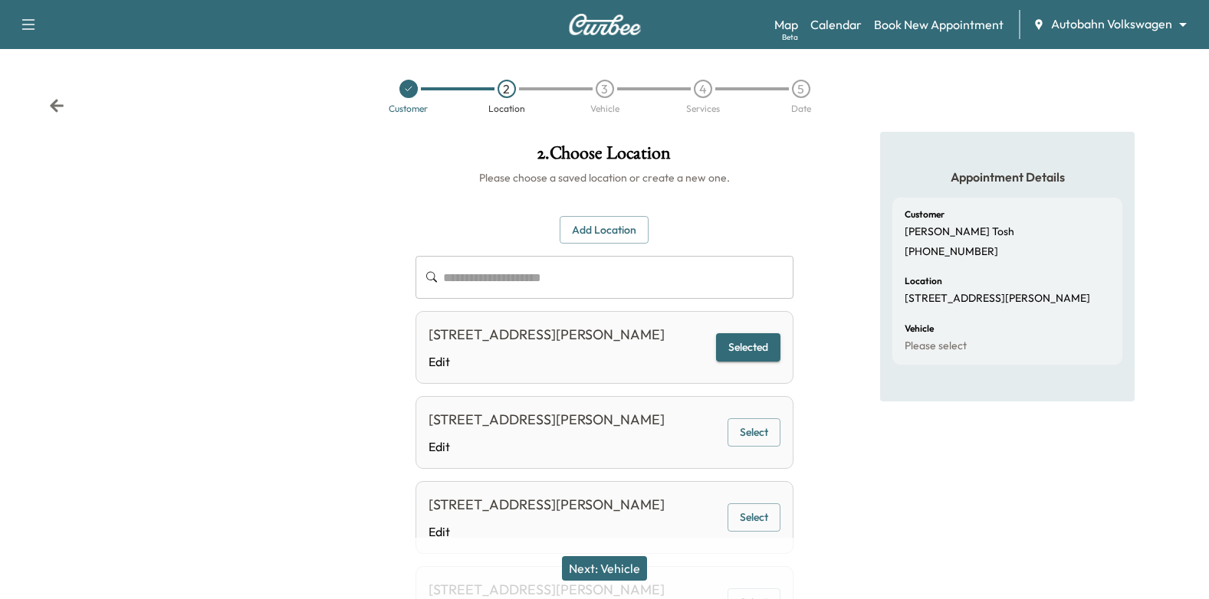
click at [602, 563] on button "Next: Vehicle" at bounding box center [604, 568] width 85 height 25
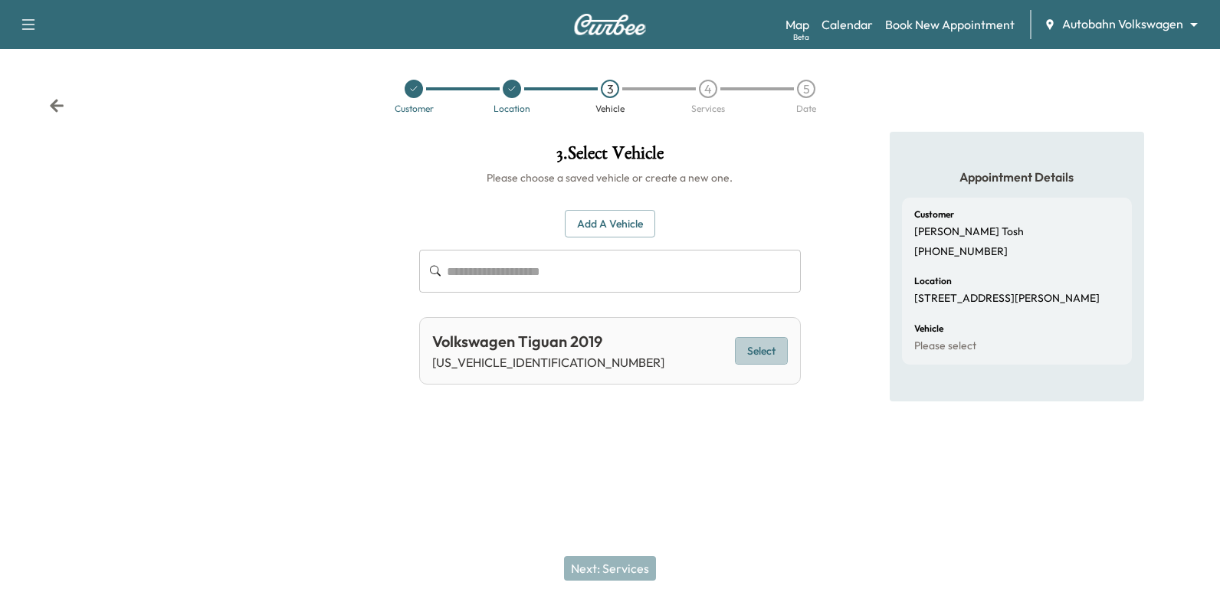
click at [771, 345] on button "Select" at bounding box center [761, 351] width 53 height 28
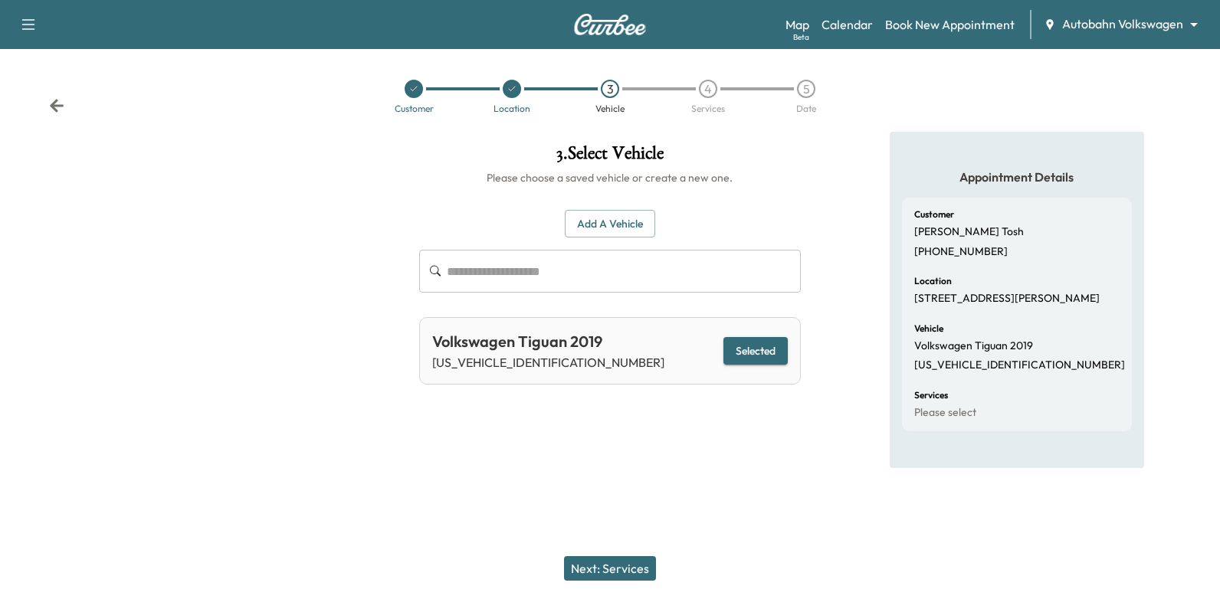
click at [627, 576] on button "Next: Services" at bounding box center [610, 568] width 92 height 25
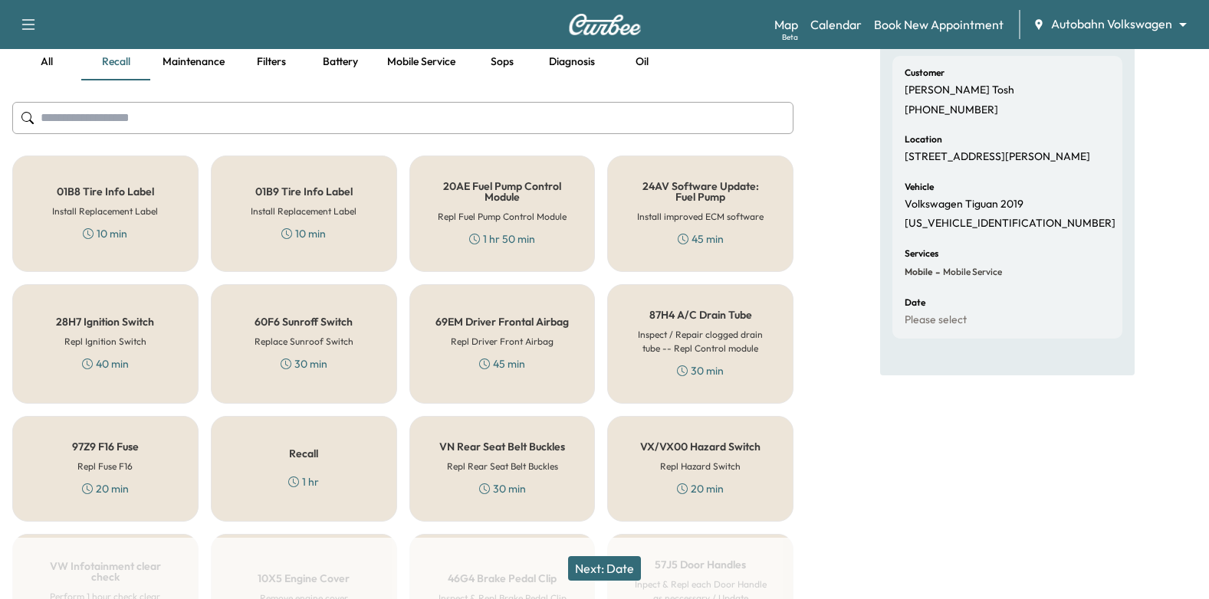
scroll to position [6, 0]
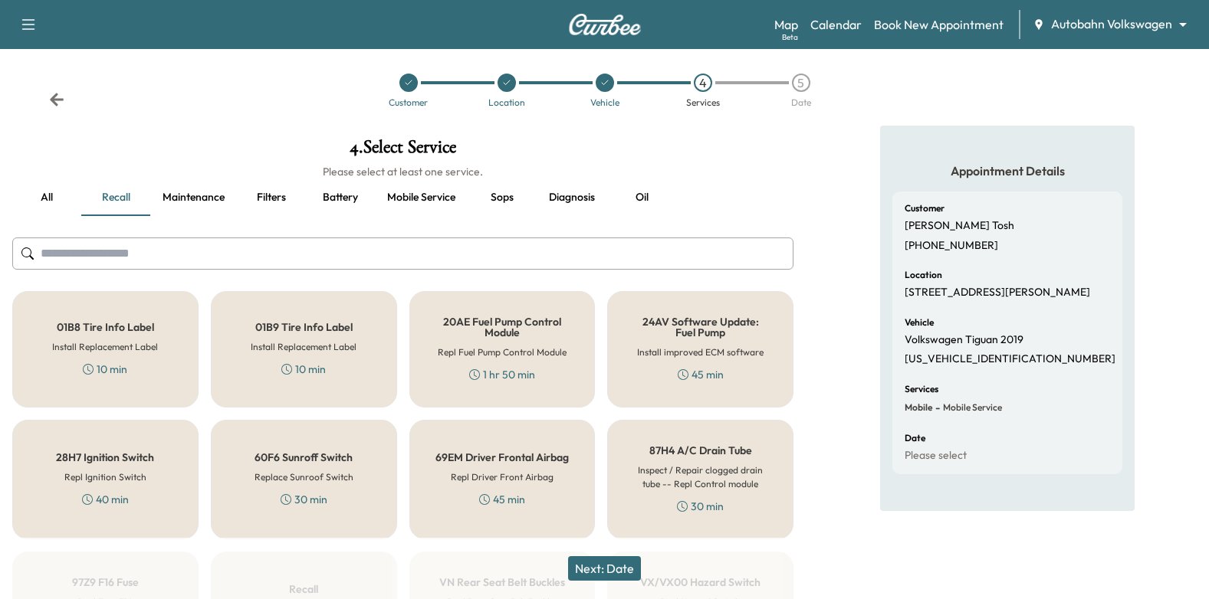
click at [38, 195] on button "all" at bounding box center [46, 197] width 69 height 37
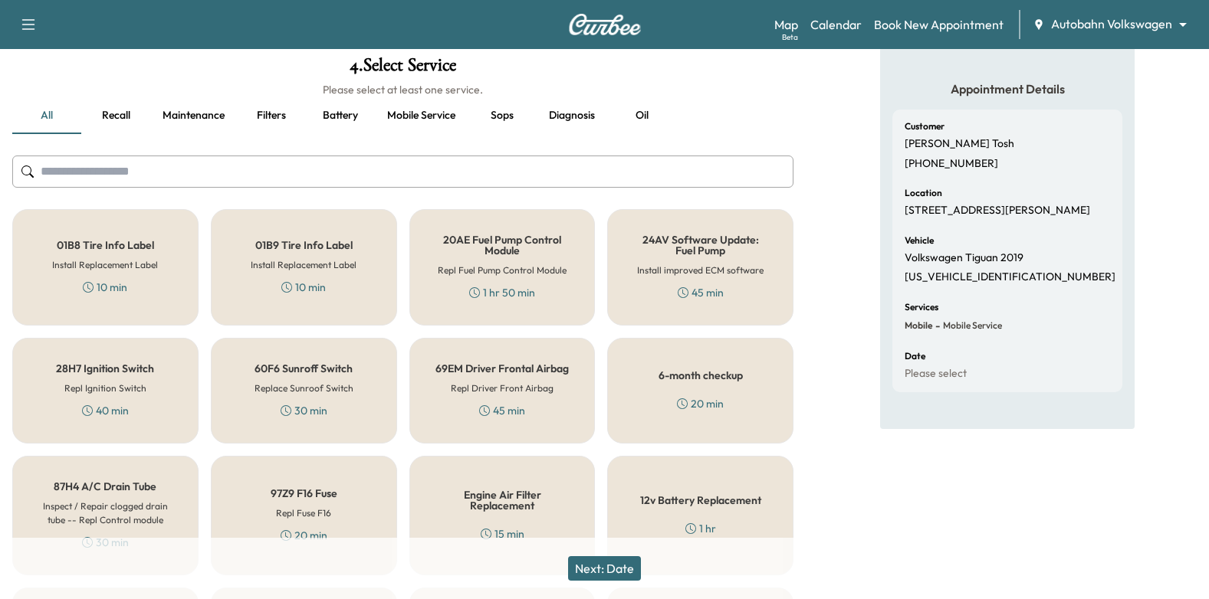
scroll to position [236, 0]
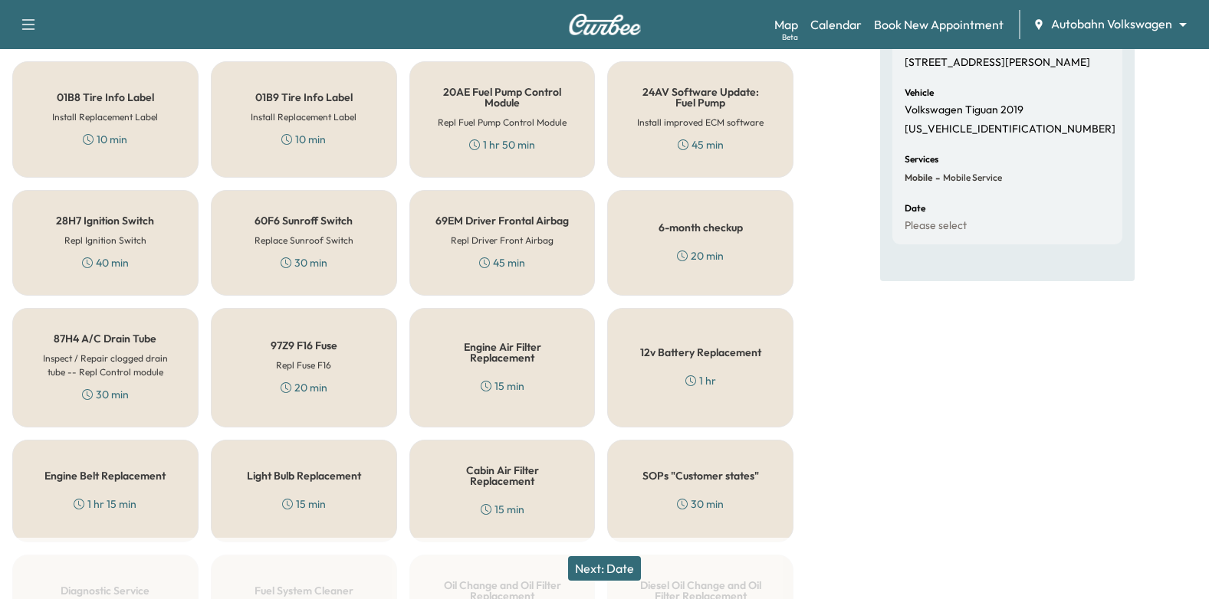
click at [746, 257] on div "6-month checkup 20 min" at bounding box center [700, 243] width 186 height 106
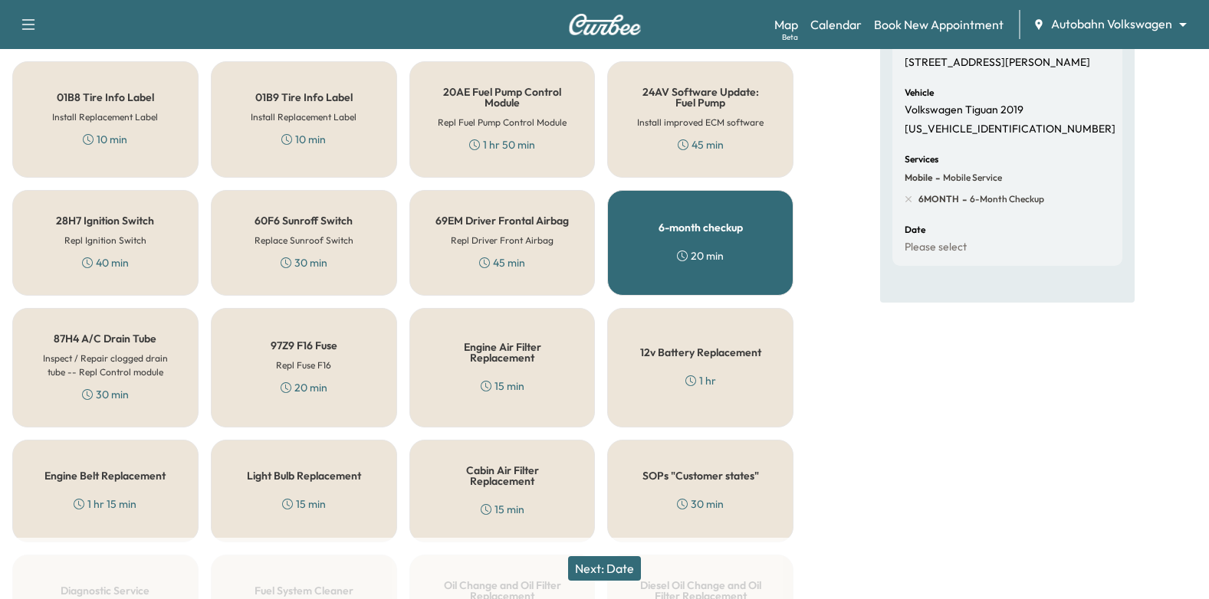
drag, startPoint x: 625, startPoint y: 569, endPoint x: 656, endPoint y: 454, distance: 119.9
click at [625, 568] on button "Next: Date" at bounding box center [604, 568] width 73 height 25
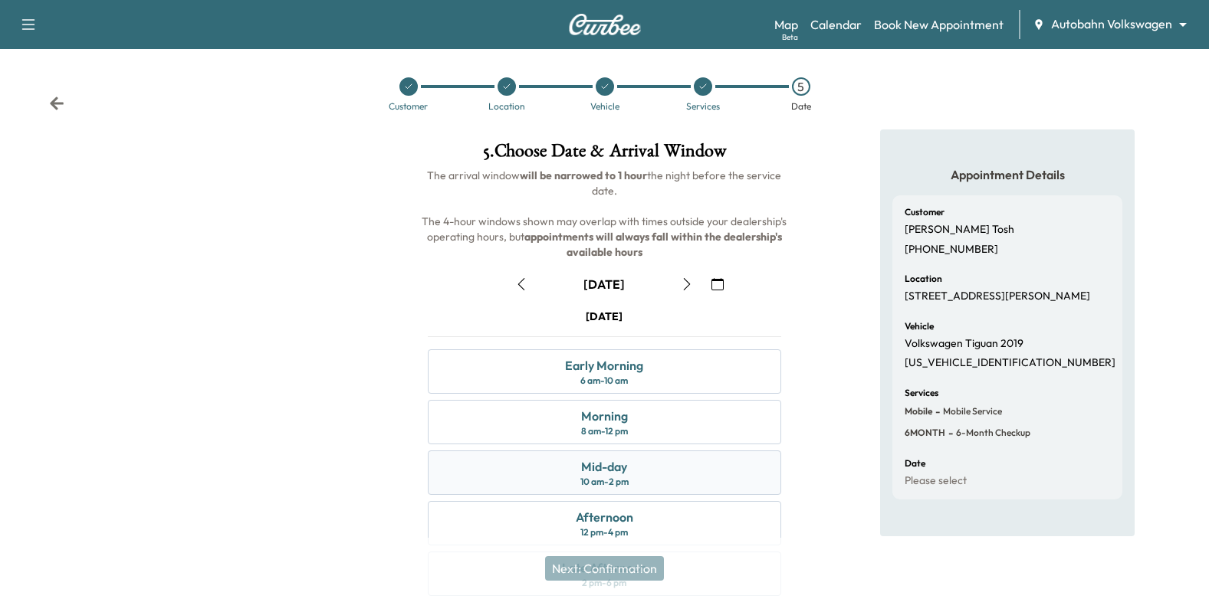
scroll to position [168, 0]
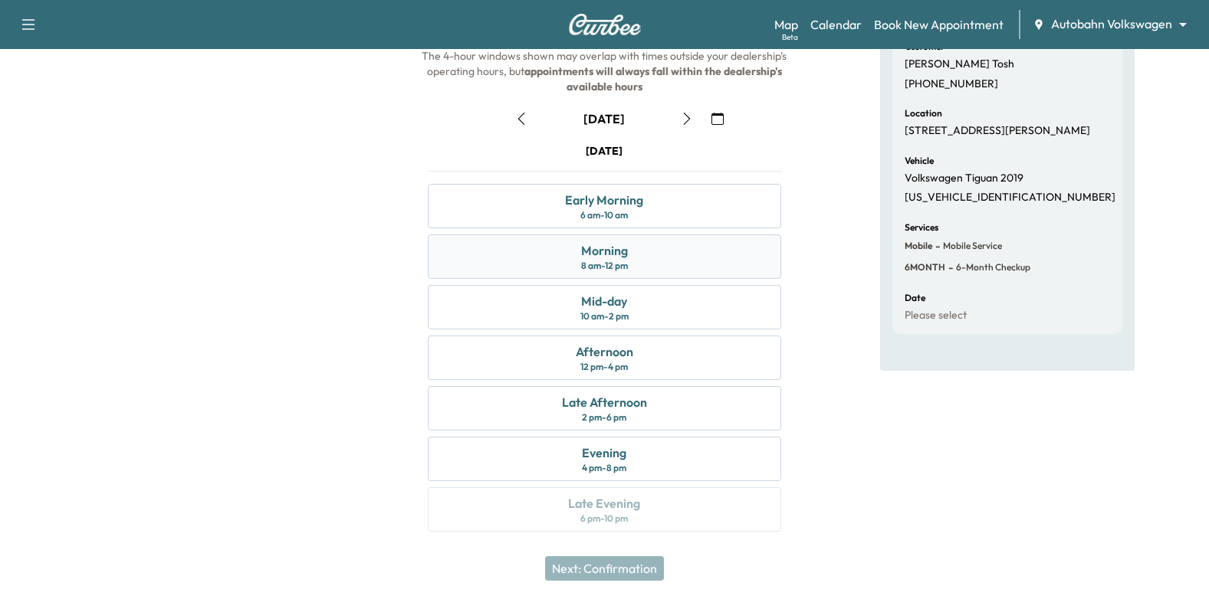
click at [679, 264] on div "Morning 8 am - 12 pm" at bounding box center [605, 257] width 354 height 44
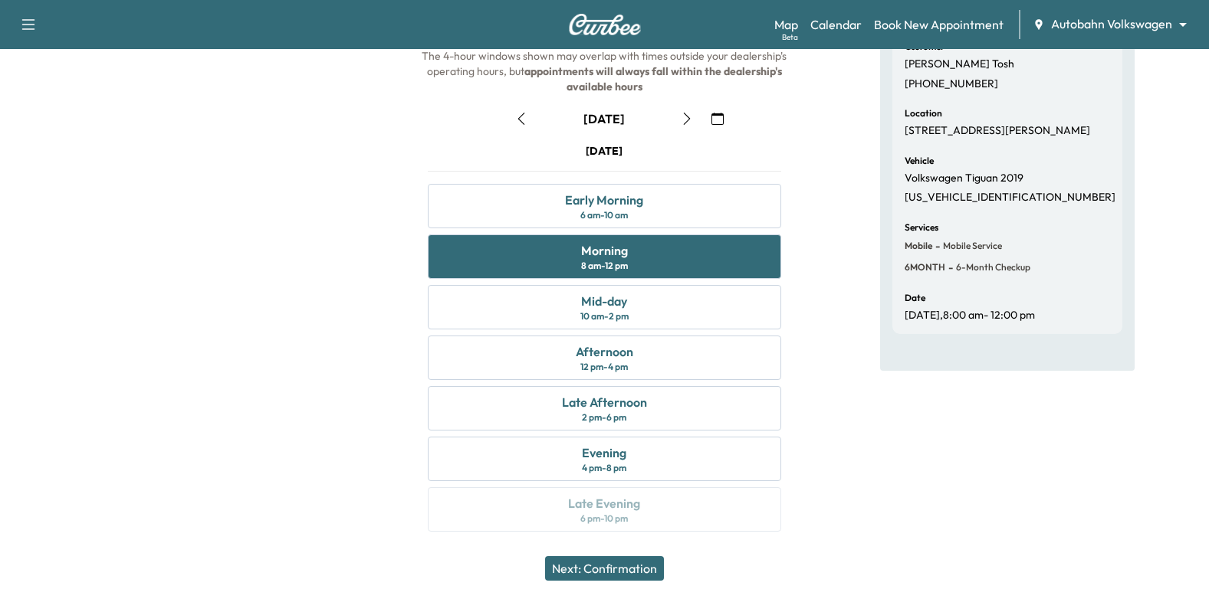
click at [651, 568] on button "Next: Confirmation" at bounding box center [604, 568] width 119 height 25
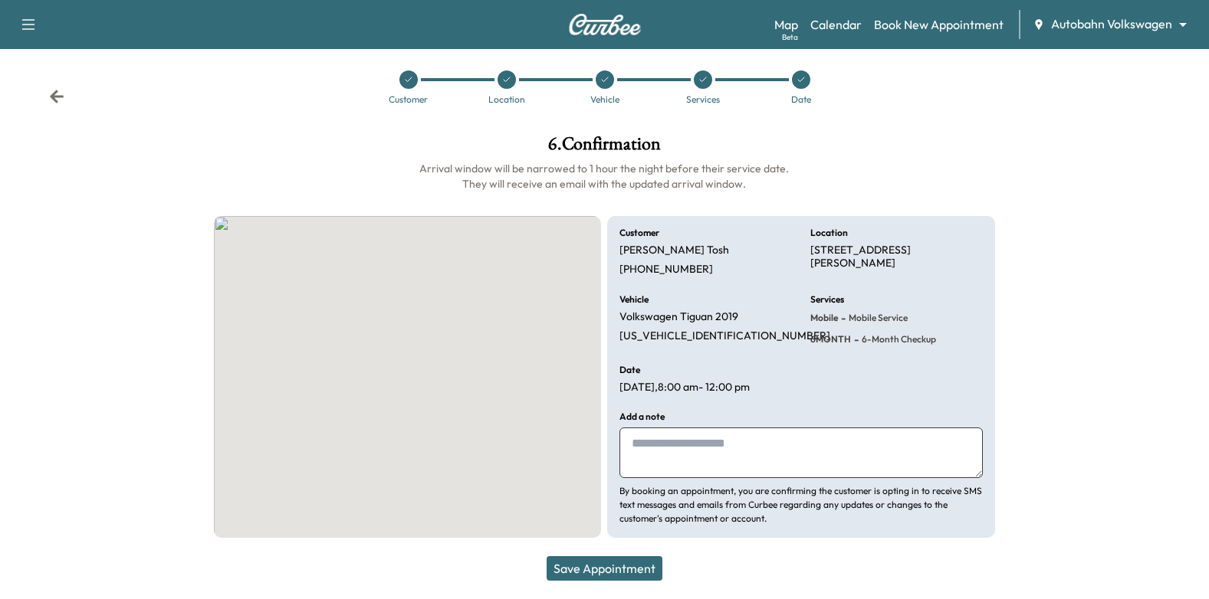
scroll to position [9, 0]
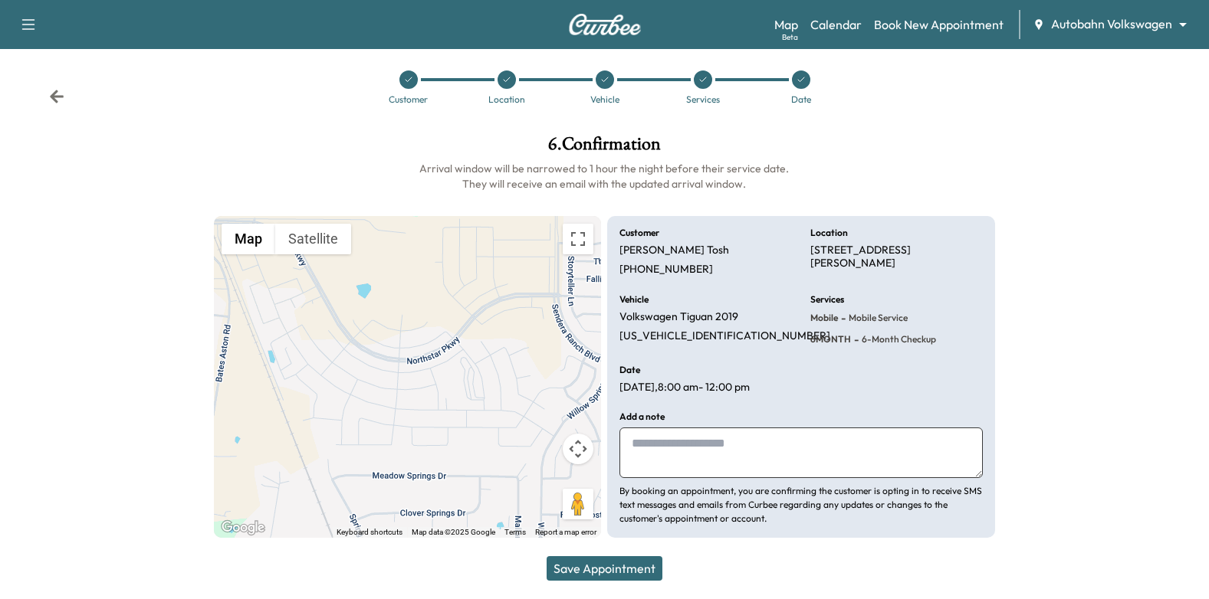
click at [672, 448] on textarea at bounding box center [800, 453] width 363 height 51
type textarea "**********"
click at [631, 573] on button "Save Appointment" at bounding box center [604, 568] width 116 height 25
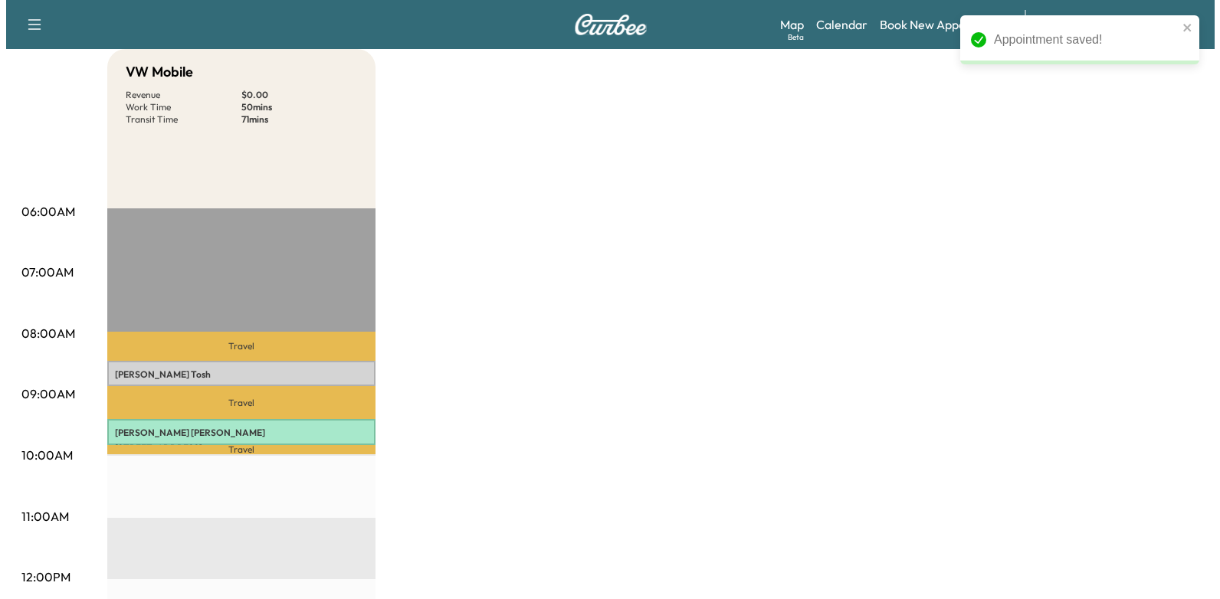
scroll to position [230, 0]
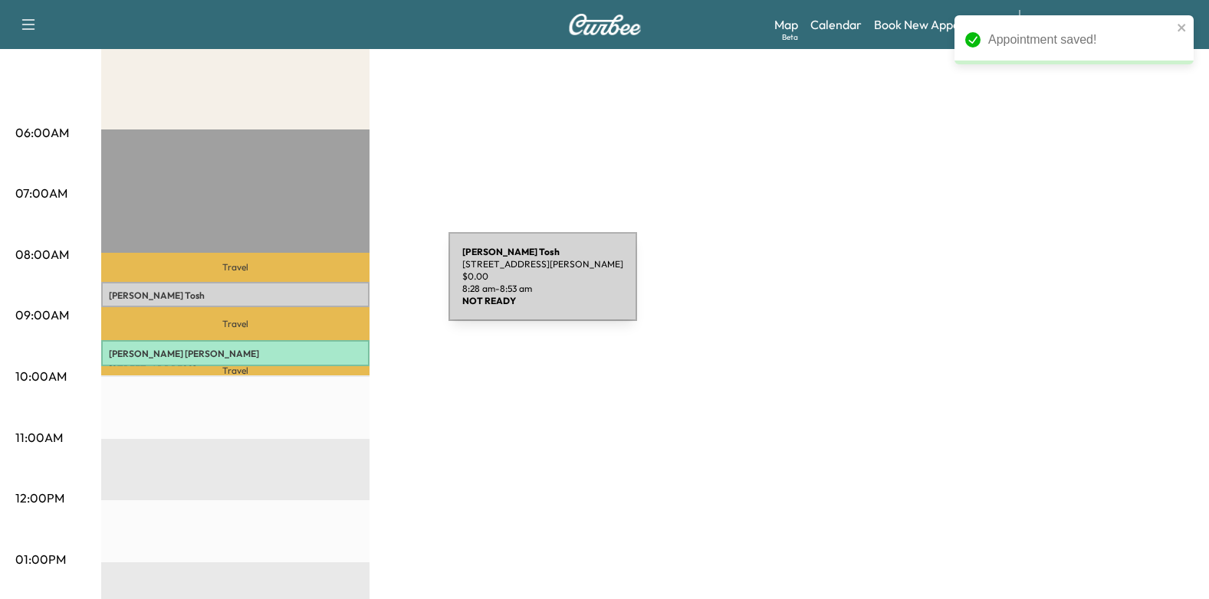
click at [333, 284] on div "[PERSON_NAME] [STREET_ADDRESS][PERSON_NAME] $ 0.00 8:28 am - 8:53 am" at bounding box center [235, 295] width 268 height 26
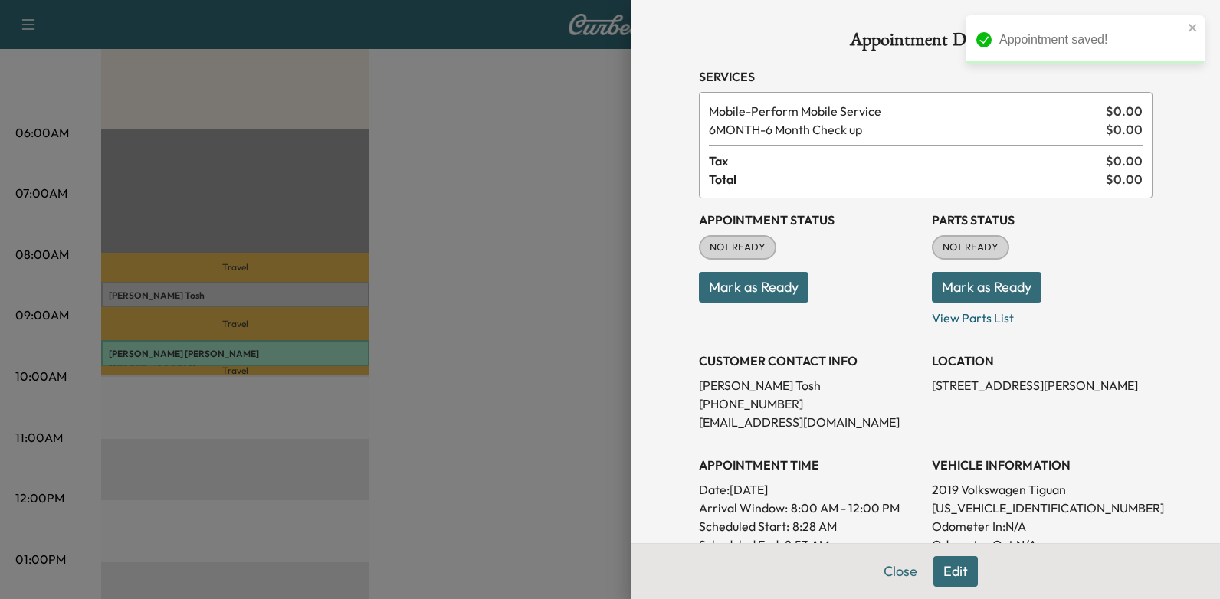
click at [734, 280] on button "Mark as Ready" at bounding box center [754, 287] width 110 height 31
